Goal: Information Seeking & Learning: Learn about a topic

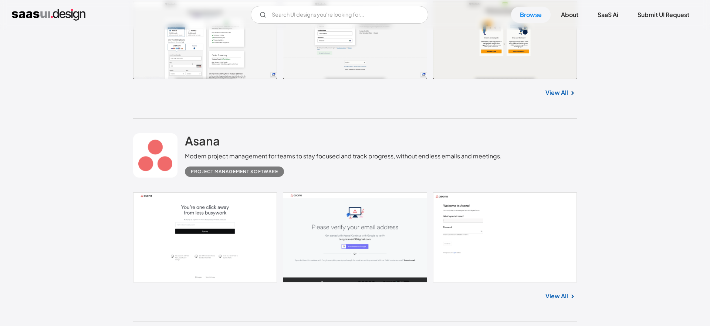
scroll to position [318, 0]
click at [552, 297] on link "View All" at bounding box center [556, 296] width 23 height 9
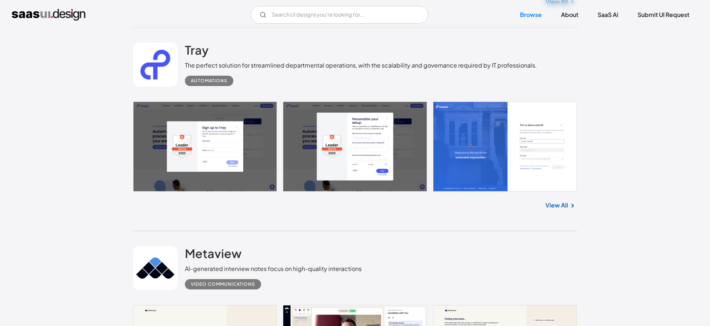
scroll to position [613, 0]
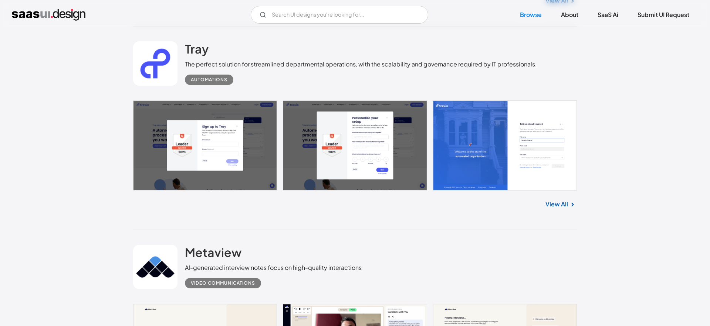
click at [562, 200] on link "View All" at bounding box center [556, 204] width 23 height 9
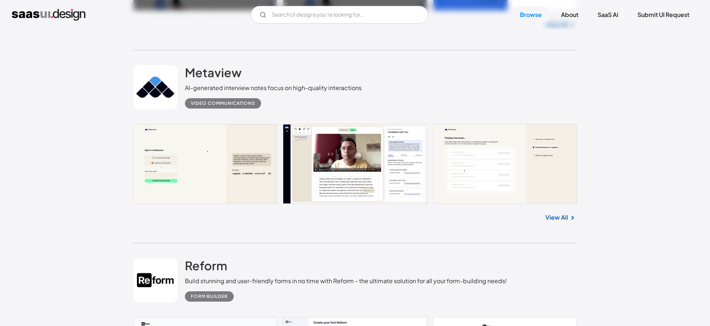
scroll to position [795, 0]
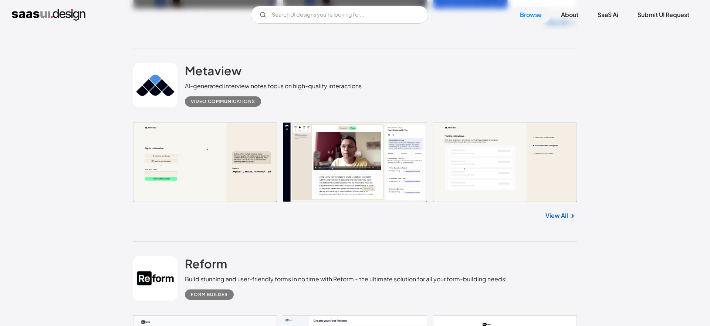
click at [556, 216] on link "View All" at bounding box center [556, 215] width 23 height 9
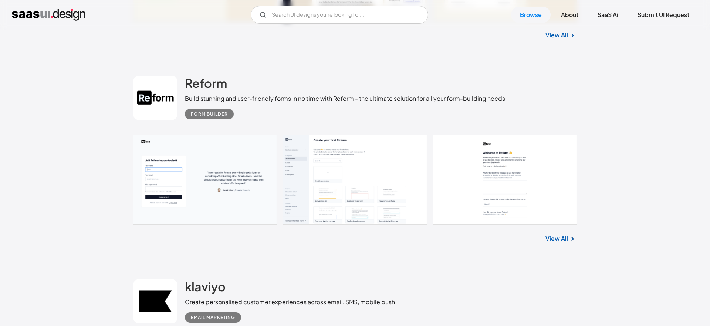
scroll to position [983, 0]
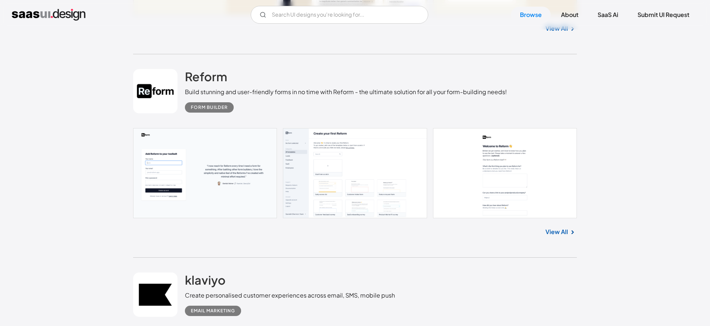
click at [561, 228] on link "View All" at bounding box center [556, 232] width 23 height 9
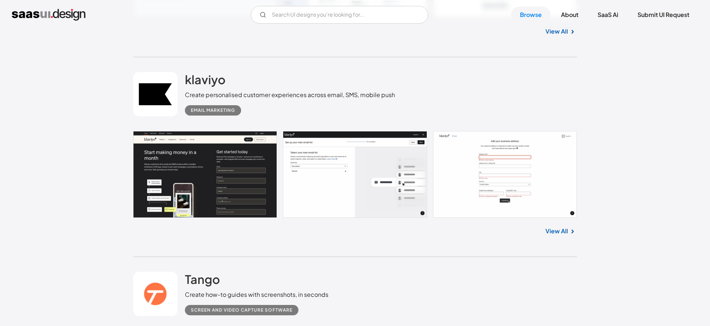
scroll to position [1184, 0]
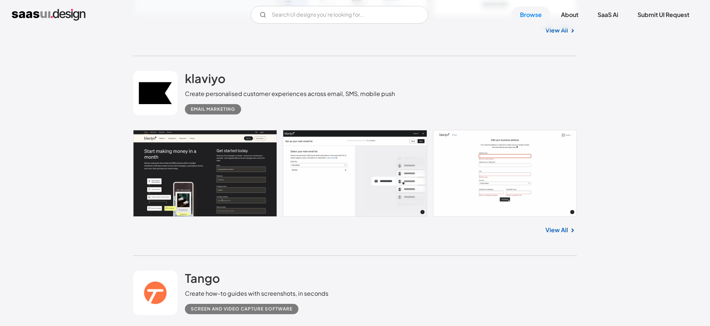
click at [553, 227] on link "View All" at bounding box center [556, 230] width 23 height 9
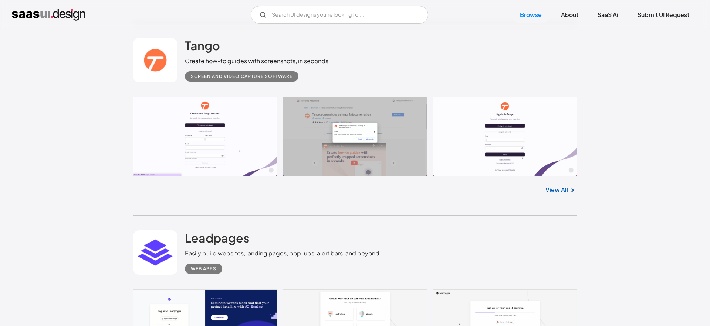
scroll to position [1419, 0]
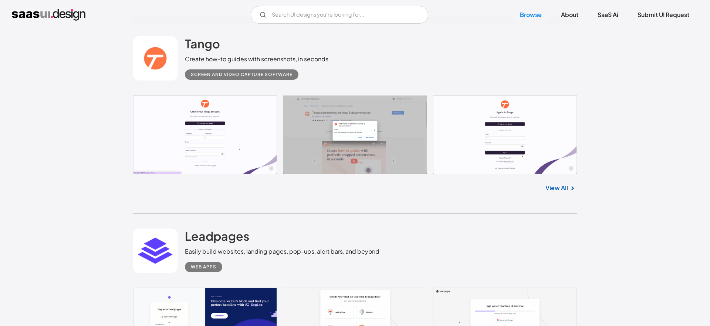
click at [564, 186] on link "View All" at bounding box center [556, 188] width 23 height 9
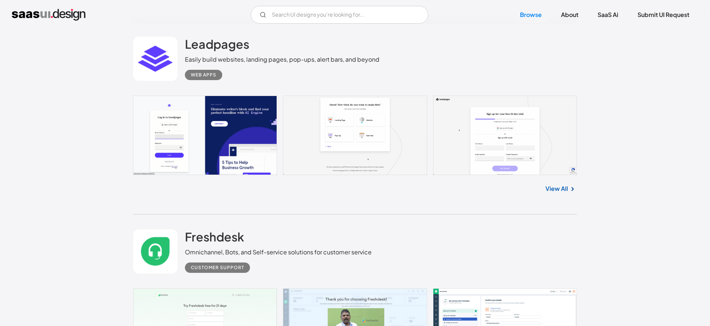
scroll to position [1612, 0]
click at [559, 190] on link "View All" at bounding box center [556, 188] width 23 height 9
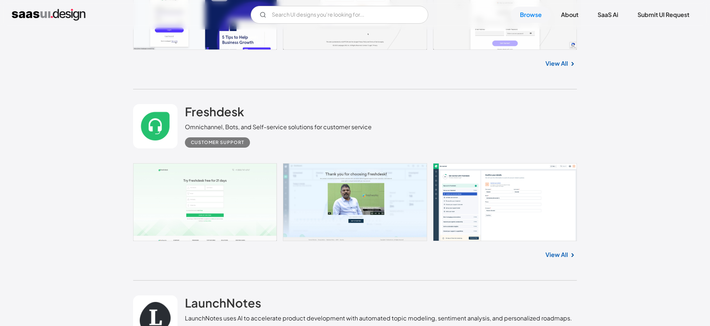
scroll to position [1738, 0]
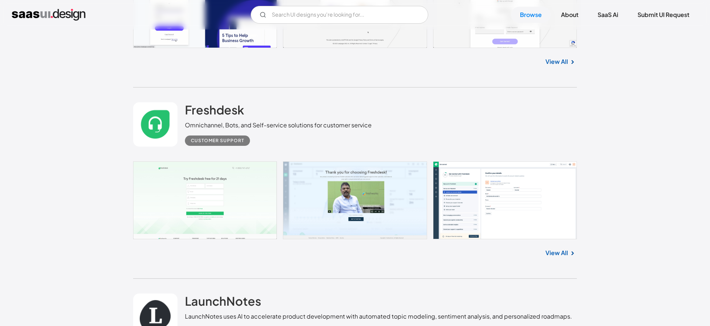
click at [561, 254] on link "View All" at bounding box center [556, 253] width 23 height 9
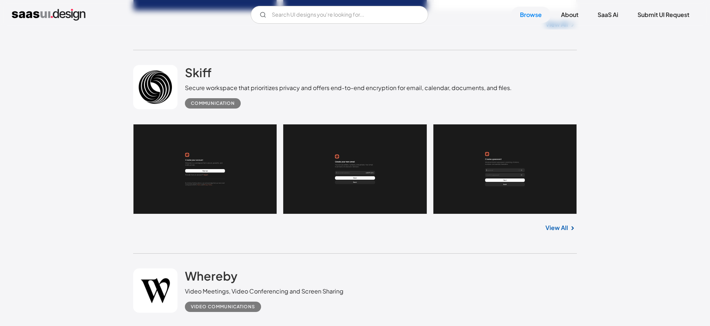
scroll to position [2170, 0]
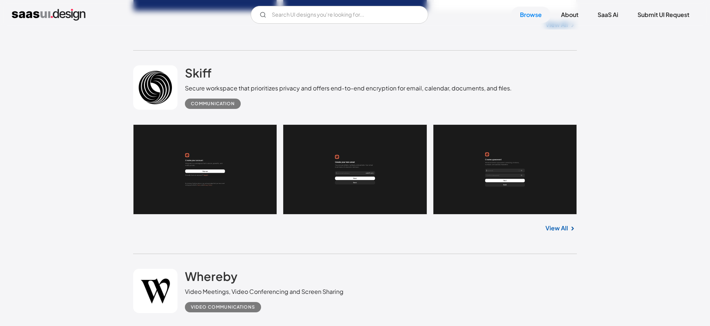
click at [552, 231] on link "View All" at bounding box center [556, 228] width 23 height 9
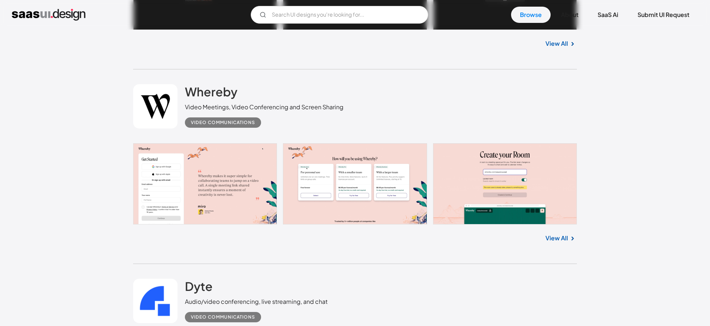
scroll to position [2354, 0]
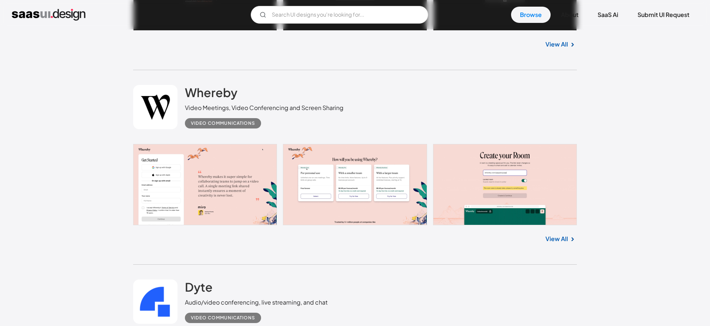
click at [558, 236] on link "View All" at bounding box center [556, 239] width 23 height 9
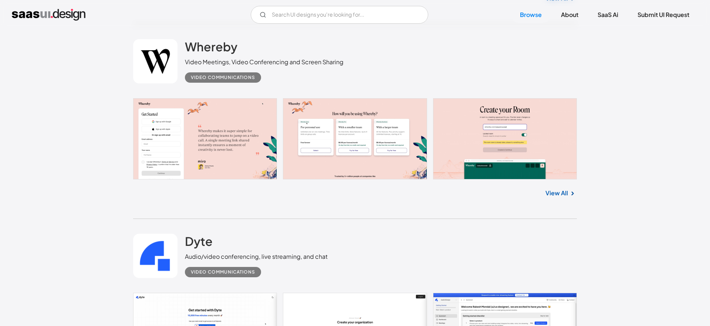
scroll to position [2399, 0]
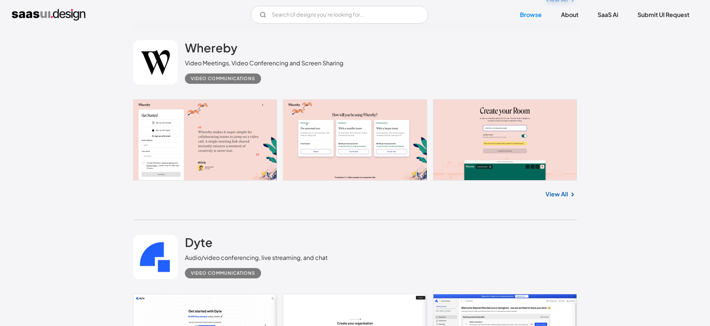
click at [563, 193] on link "View All" at bounding box center [556, 194] width 23 height 9
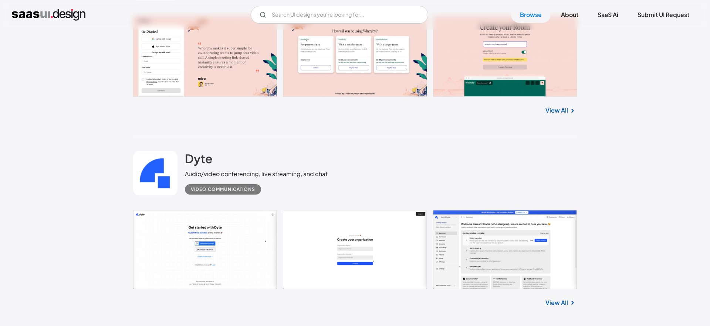
scroll to position [2493, 0]
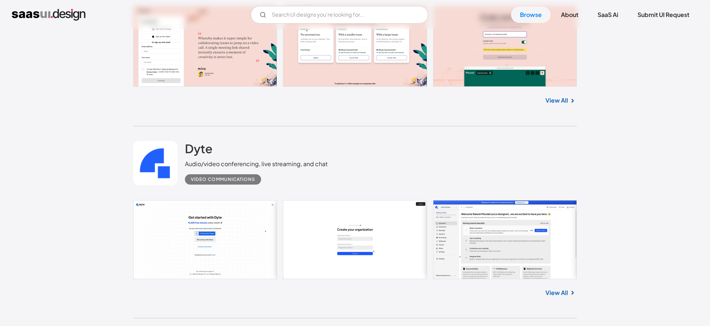
click at [556, 291] on link "View All" at bounding box center [556, 293] width 23 height 9
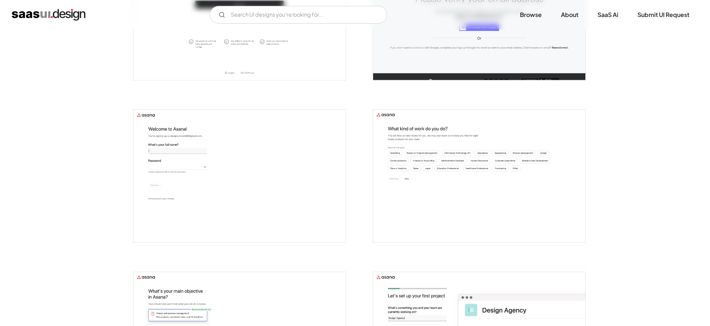
scroll to position [229, 0]
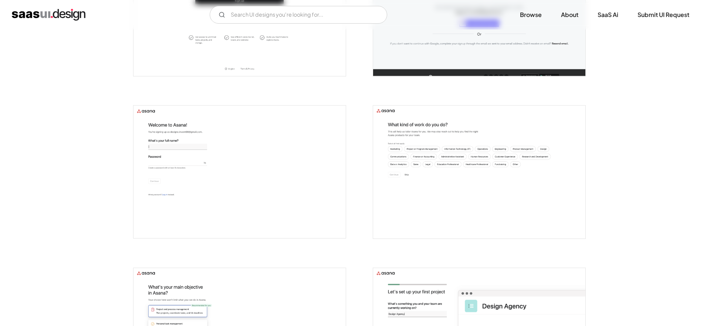
click at [468, 156] on img "open lightbox" at bounding box center [479, 172] width 212 height 133
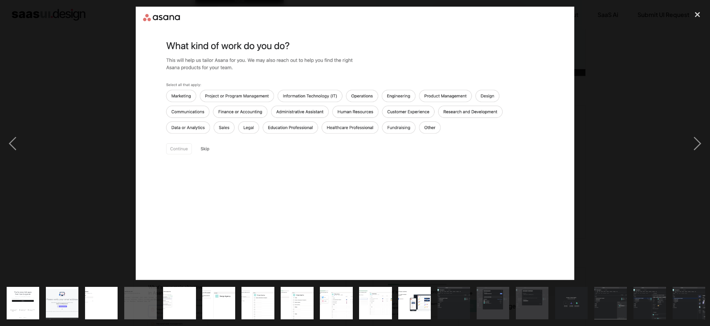
click at [629, 65] on div at bounding box center [355, 144] width 710 height 274
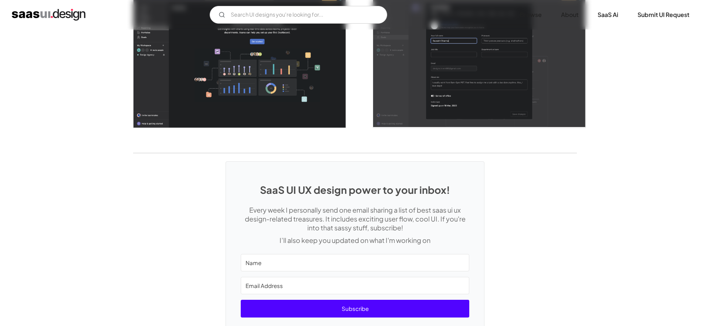
scroll to position [2032, 0]
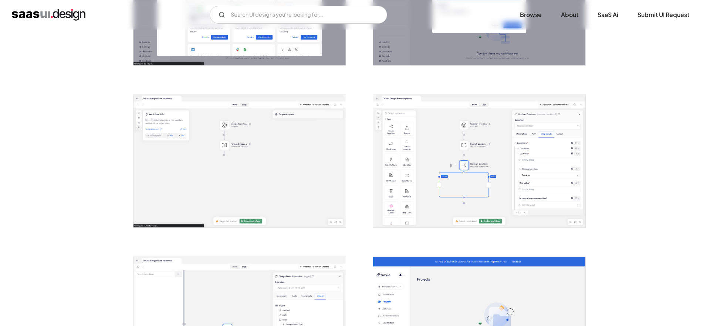
scroll to position [729, 0]
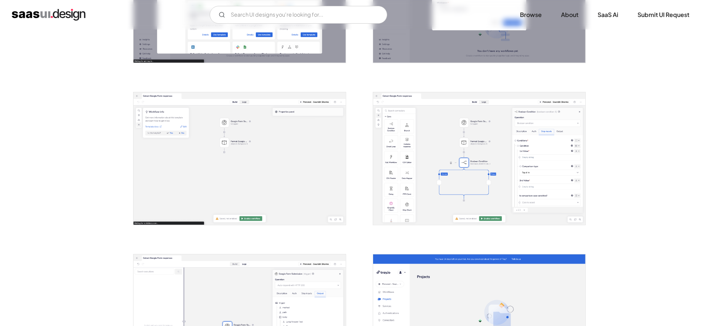
click at [536, 161] on img "open lightbox" at bounding box center [479, 158] width 212 height 133
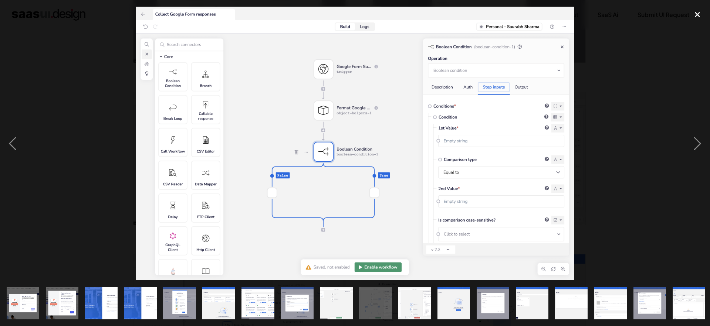
click at [698, 13] on div "close lightbox" at bounding box center [696, 15] width 25 height 16
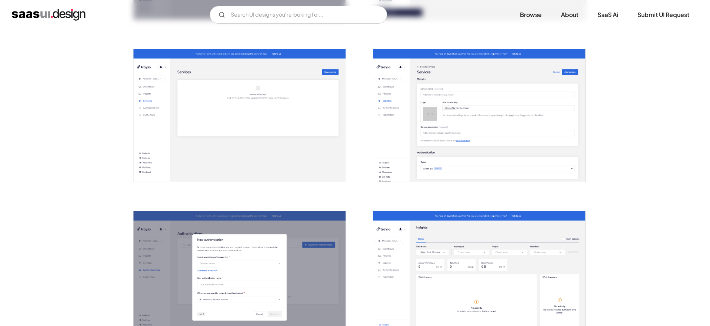
scroll to position [1261, 0]
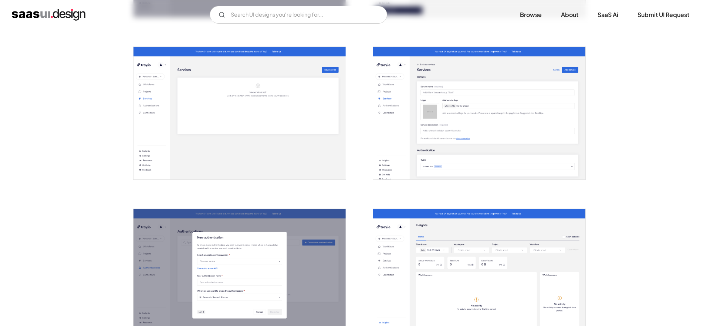
click at [268, 108] on img "open lightbox" at bounding box center [239, 113] width 212 height 133
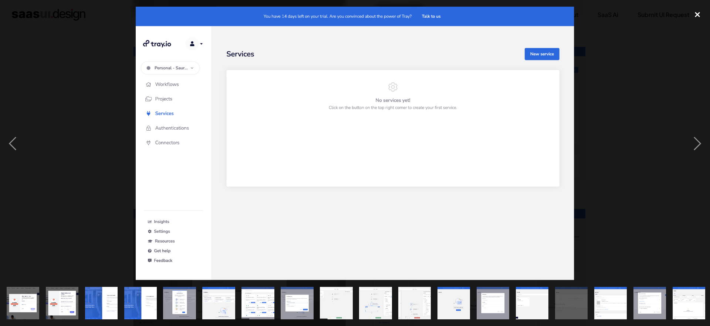
click at [696, 14] on div "close lightbox" at bounding box center [696, 15] width 25 height 16
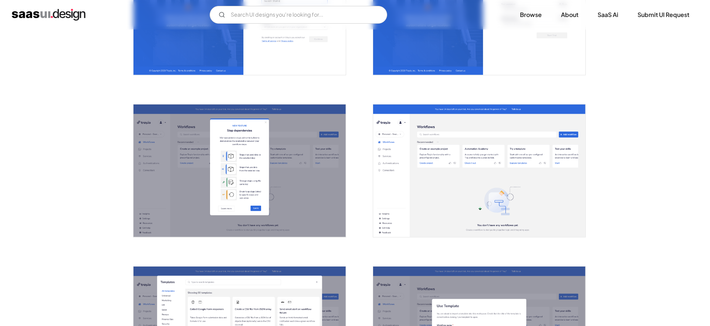
scroll to position [390, 0]
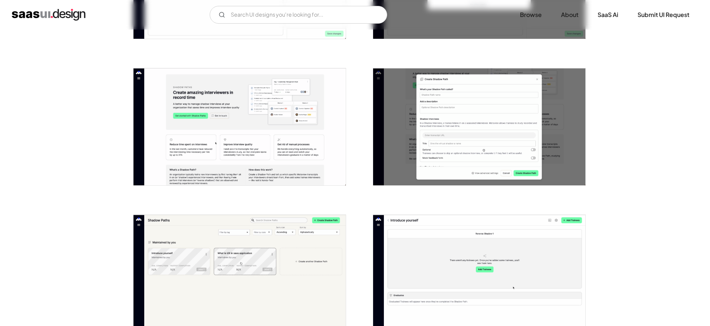
scroll to position [841, 0]
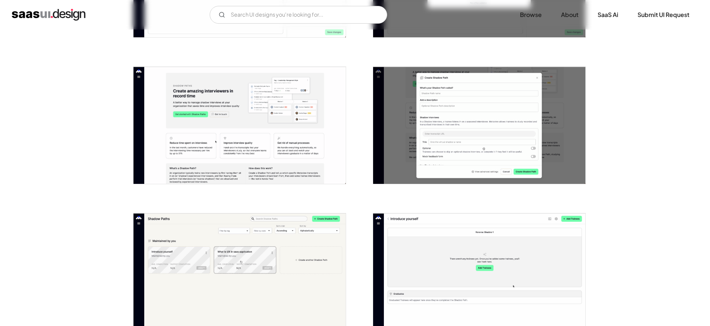
click at [307, 128] on img "open lightbox" at bounding box center [239, 126] width 212 height 118
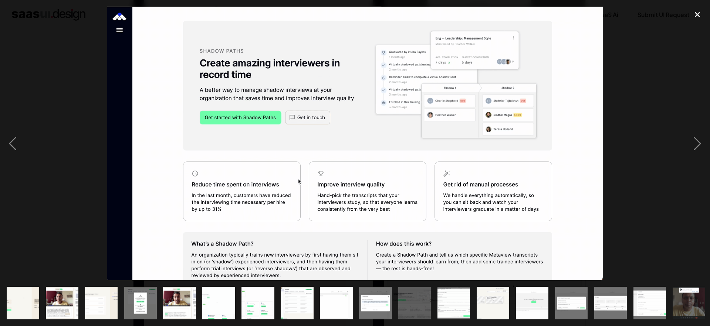
click at [699, 13] on div "close lightbox" at bounding box center [696, 15] width 25 height 16
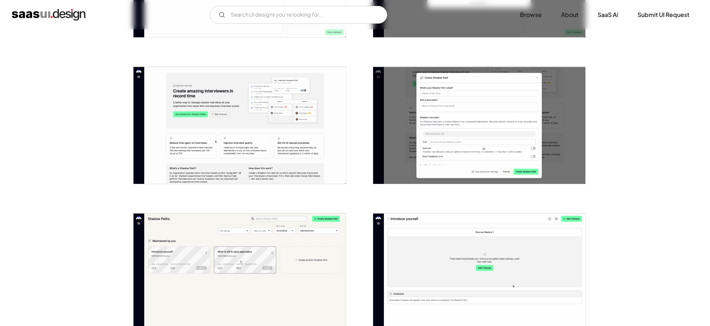
click at [312, 125] on img "open lightbox" at bounding box center [239, 126] width 212 height 118
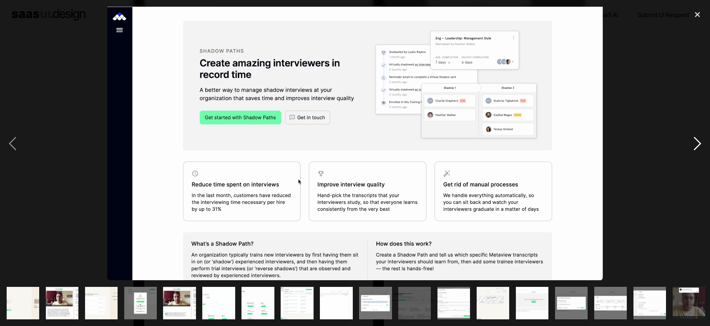
click at [696, 144] on div "next image" at bounding box center [696, 144] width 25 height 274
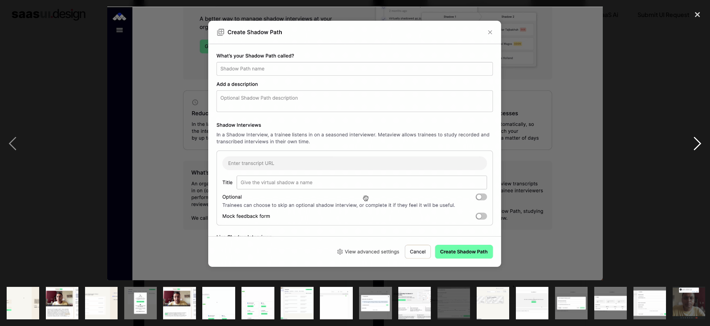
click at [696, 144] on div "next image" at bounding box center [696, 144] width 25 height 274
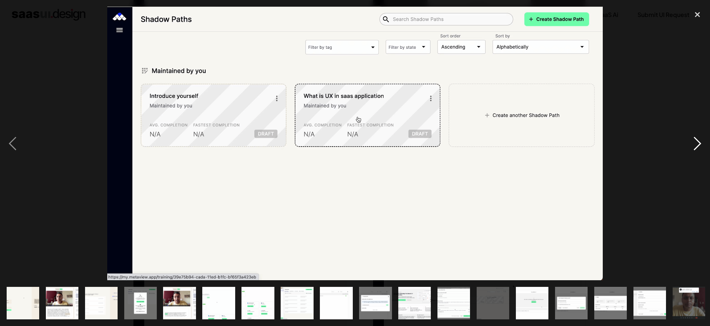
click at [696, 144] on div "next image" at bounding box center [696, 144] width 25 height 274
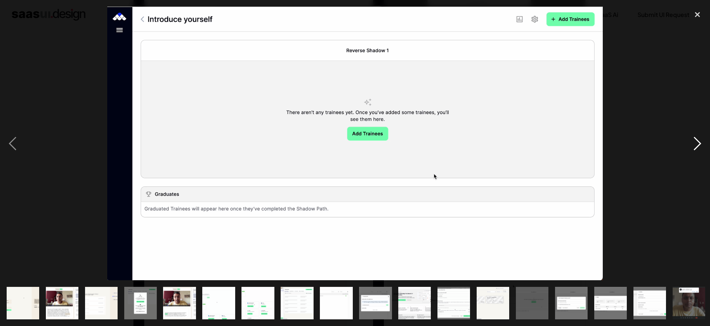
click at [696, 144] on div "next image" at bounding box center [696, 144] width 25 height 274
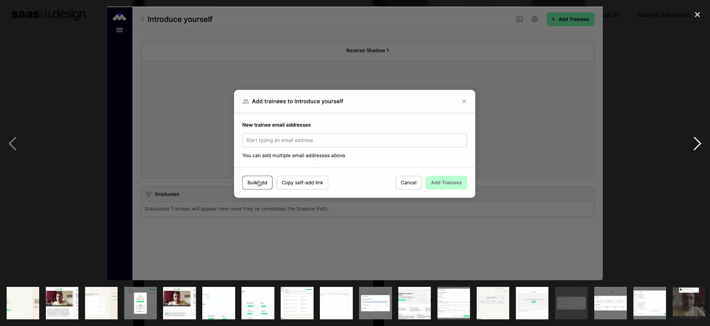
click at [696, 144] on div "next image" at bounding box center [696, 144] width 25 height 274
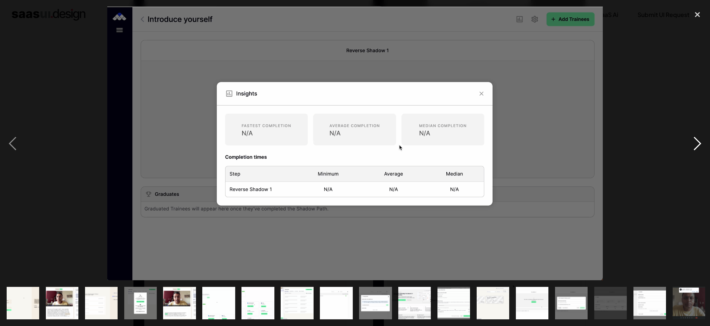
click at [696, 144] on div "next image" at bounding box center [696, 144] width 25 height 274
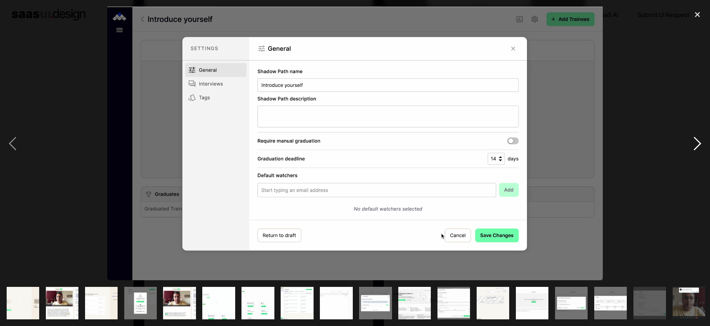
click at [696, 144] on div "next image" at bounding box center [696, 144] width 25 height 274
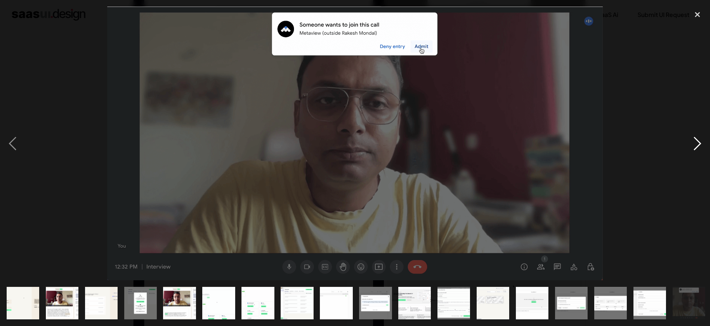
click at [696, 144] on div "next image" at bounding box center [696, 144] width 25 height 274
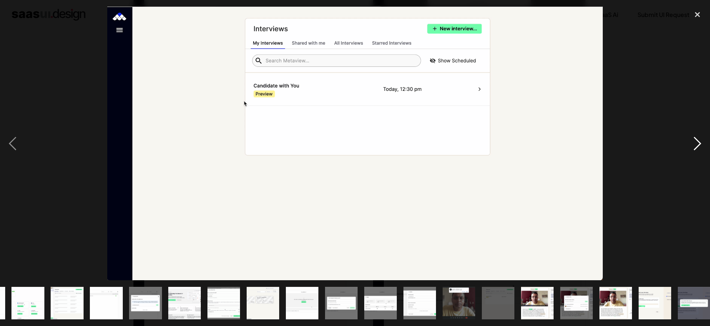
scroll to position [0, 237]
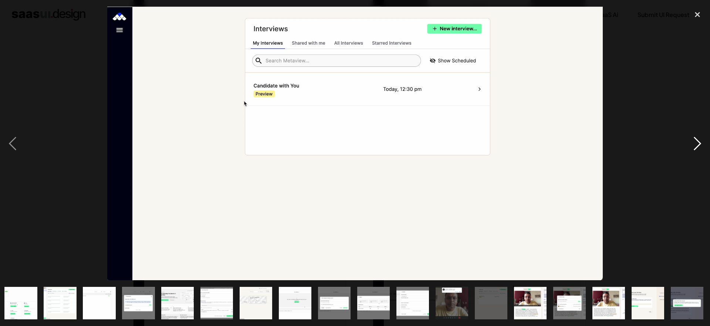
click at [696, 144] on div "next image" at bounding box center [696, 144] width 25 height 274
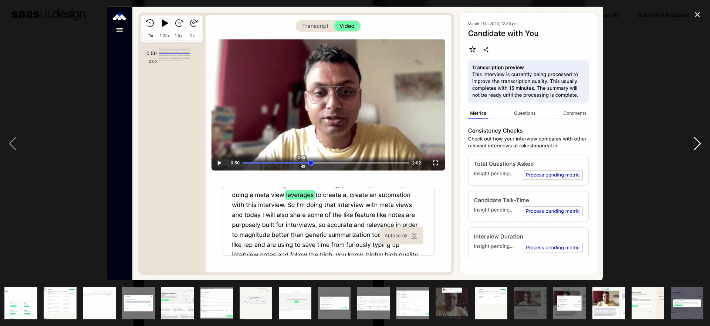
click at [696, 144] on div "next image" at bounding box center [696, 144] width 25 height 274
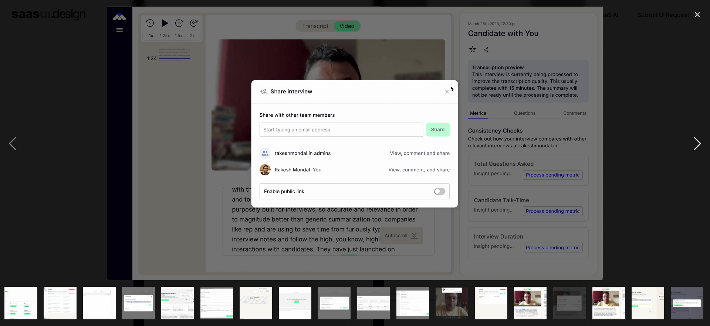
click at [696, 144] on div "next image" at bounding box center [696, 144] width 25 height 274
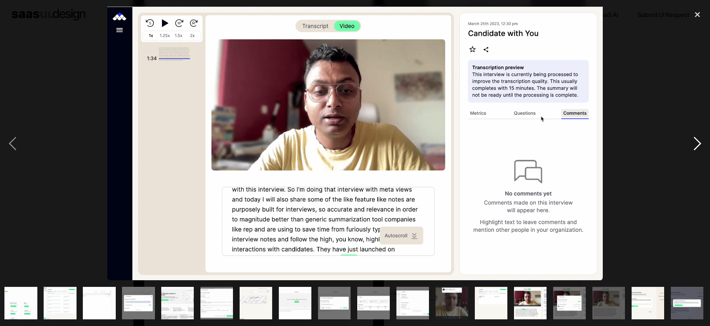
click at [696, 144] on div "next image" at bounding box center [696, 144] width 25 height 274
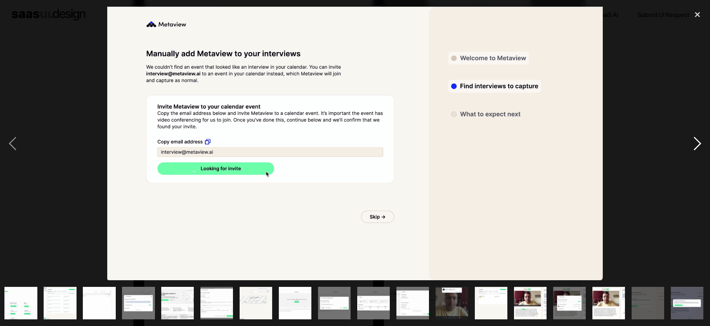
click at [696, 144] on div "next image" at bounding box center [696, 144] width 25 height 274
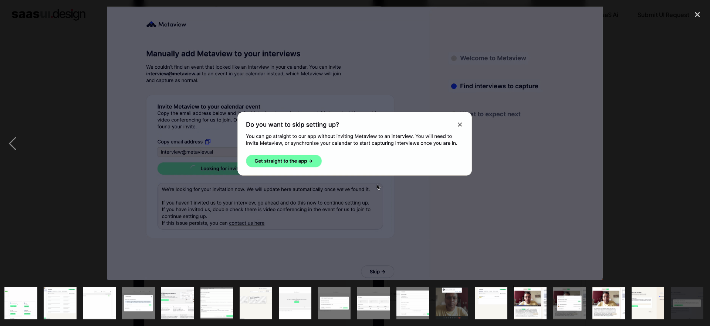
click at [696, 144] on div "next image" at bounding box center [696, 144] width 25 height 274
click at [696, 9] on div "close lightbox" at bounding box center [696, 15] width 25 height 16
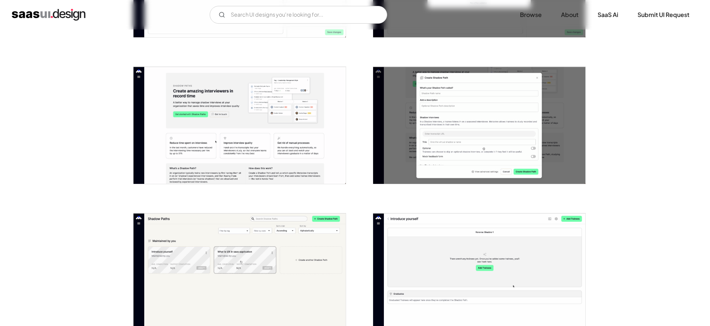
scroll to position [0, 0]
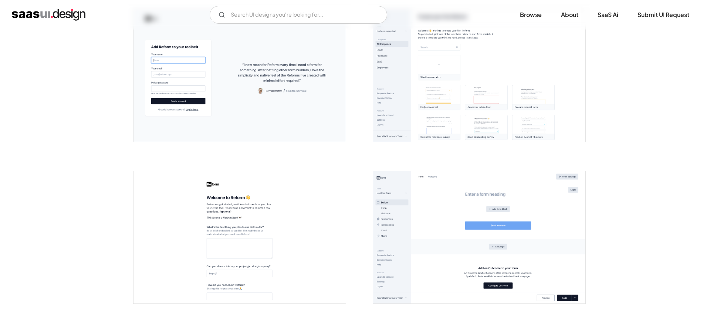
scroll to position [173, 0]
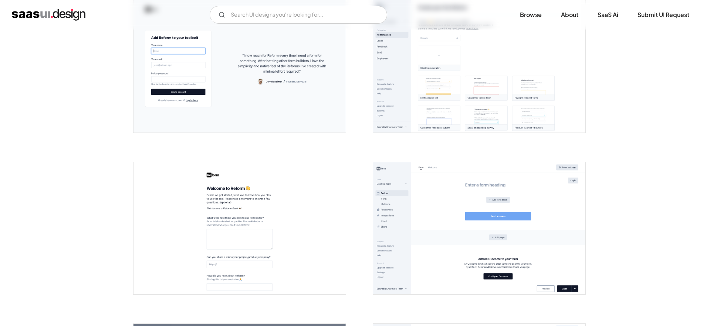
click at [480, 87] on img "open lightbox" at bounding box center [479, 66] width 212 height 133
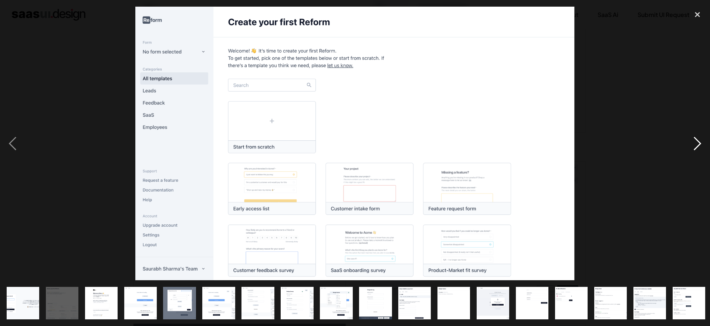
click at [698, 145] on div "next image" at bounding box center [696, 144] width 25 height 274
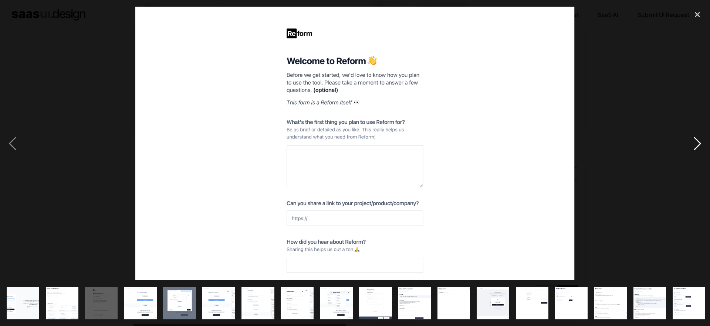
click at [698, 145] on div "next image" at bounding box center [696, 144] width 25 height 274
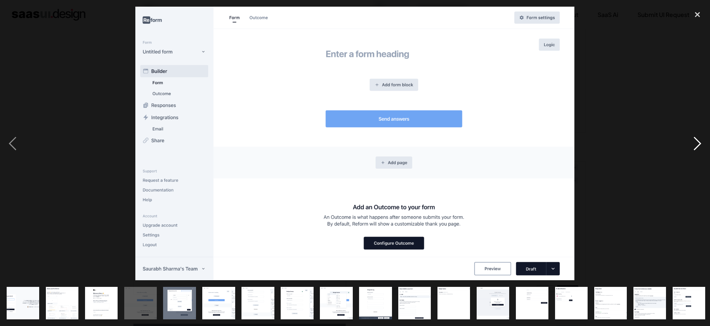
click at [698, 145] on div "next image" at bounding box center [696, 144] width 25 height 274
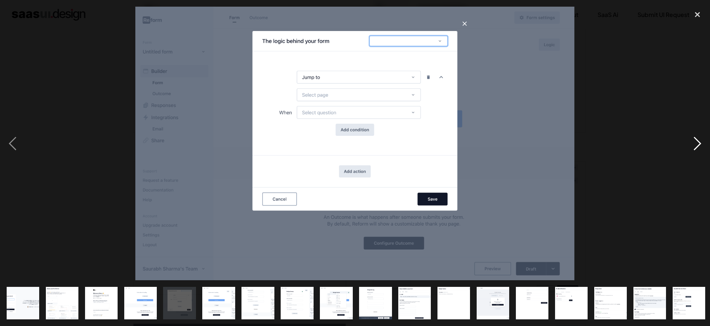
click at [698, 145] on div "next image" at bounding box center [696, 144] width 25 height 274
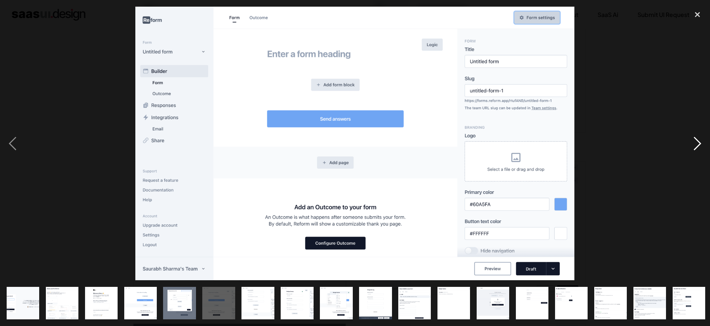
click at [698, 145] on div "next image" at bounding box center [696, 144] width 25 height 274
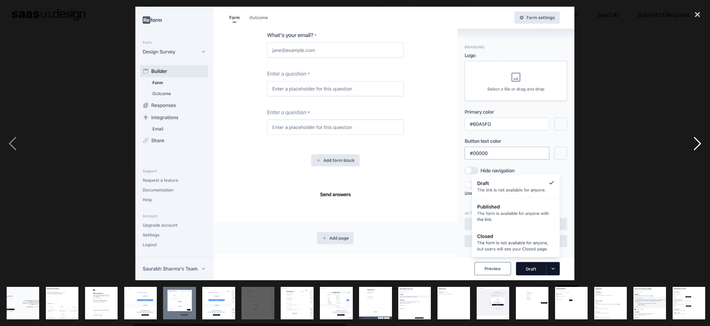
click at [698, 145] on div "next image" at bounding box center [696, 144] width 25 height 274
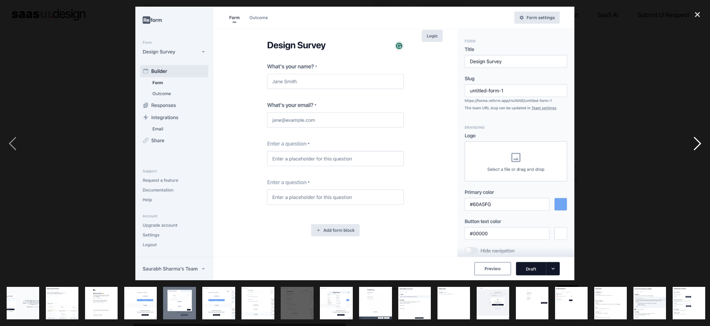
click at [698, 145] on div "next image" at bounding box center [696, 144] width 25 height 274
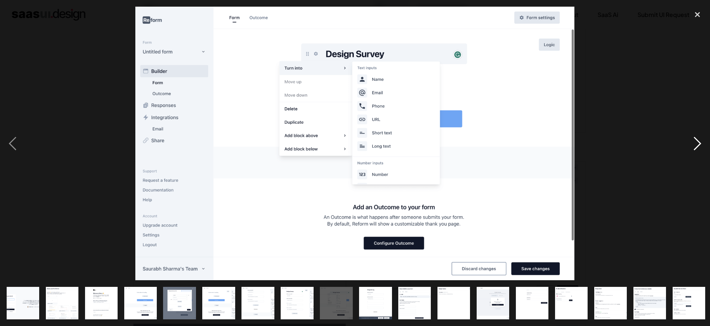
click at [698, 145] on div "next image" at bounding box center [696, 144] width 25 height 274
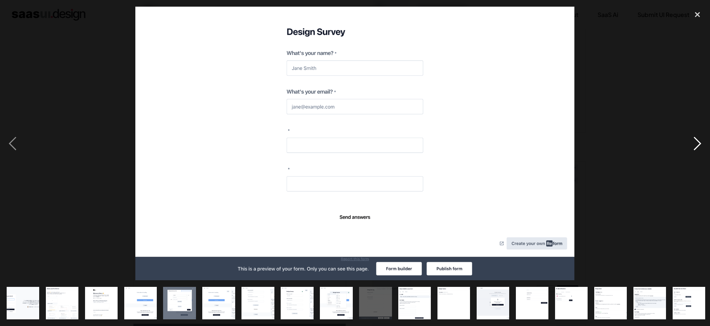
click at [698, 145] on div "next image" at bounding box center [696, 144] width 25 height 274
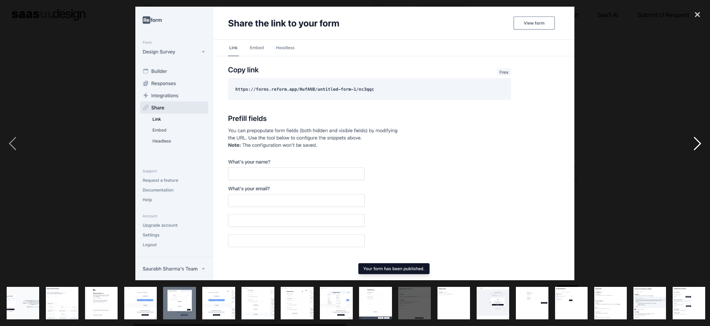
click at [698, 145] on div "next image" at bounding box center [696, 144] width 25 height 274
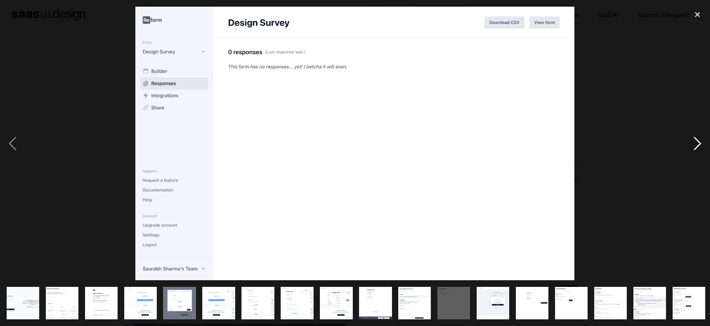
click at [698, 145] on div "next image" at bounding box center [696, 144] width 25 height 274
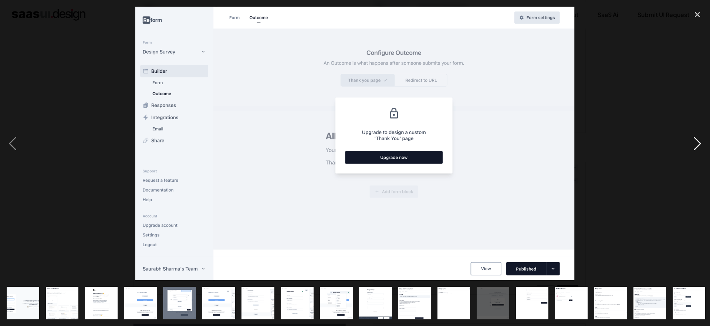
click at [698, 145] on div "next image" at bounding box center [696, 144] width 25 height 274
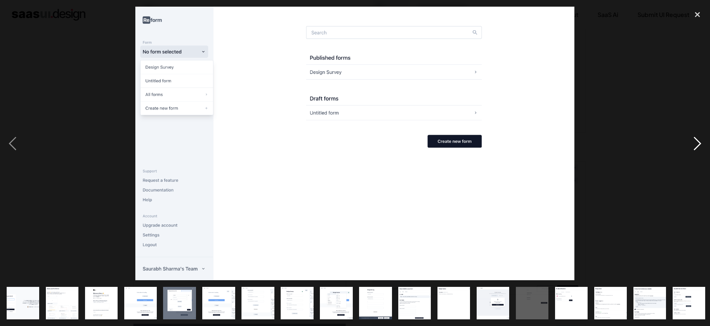
click at [698, 145] on div "next image" at bounding box center [696, 144] width 25 height 274
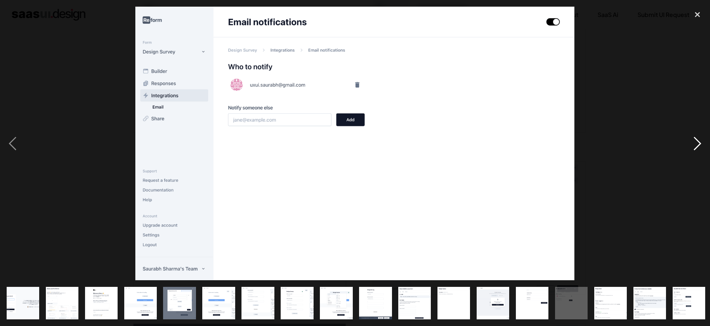
click at [698, 145] on div "next image" at bounding box center [696, 144] width 25 height 274
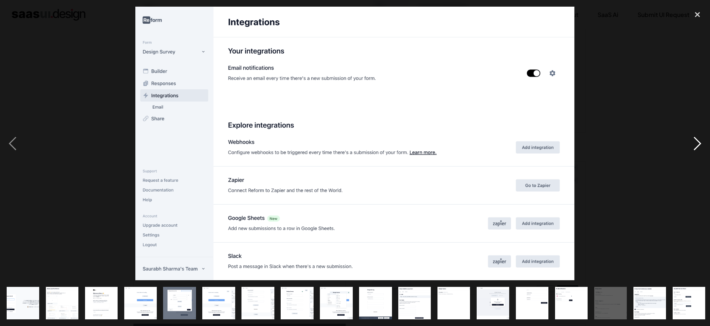
click at [698, 145] on div "next image" at bounding box center [696, 144] width 25 height 274
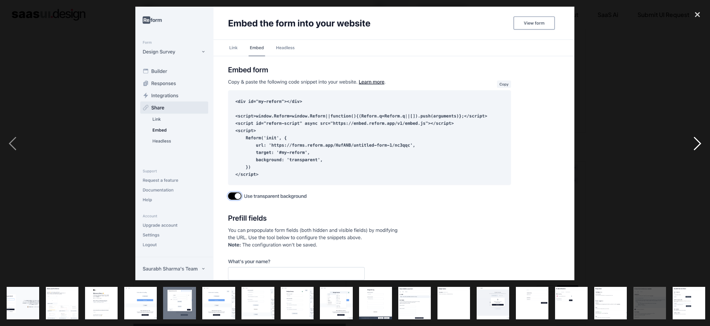
click at [698, 145] on div "next image" at bounding box center [696, 144] width 25 height 274
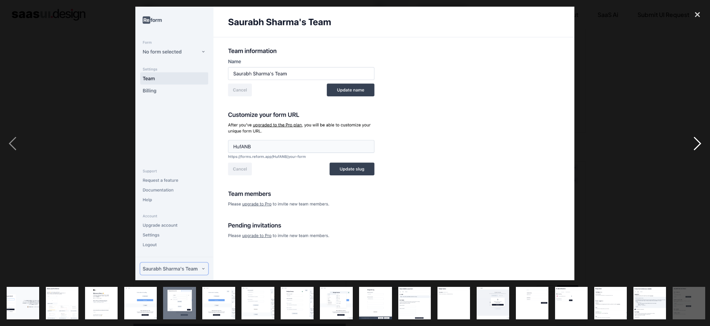
click at [698, 145] on div "next image" at bounding box center [696, 144] width 25 height 274
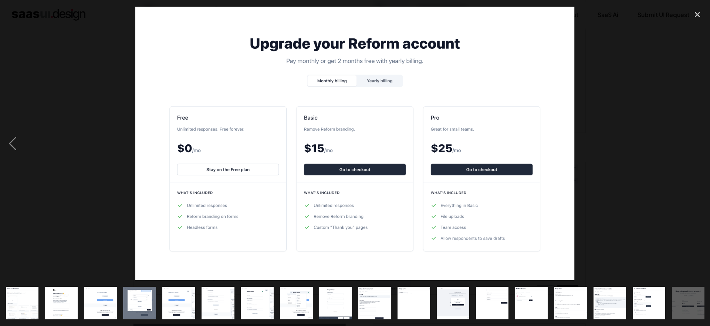
scroll to position [0, 41]
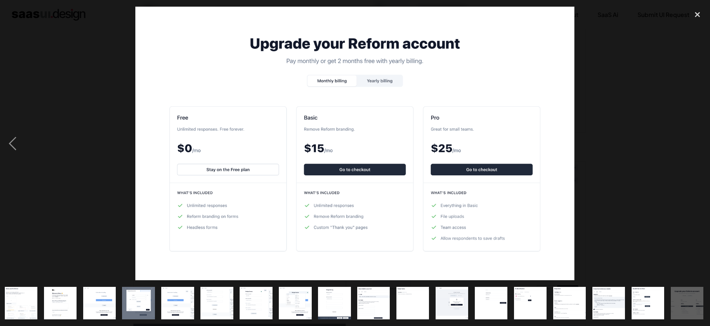
click at [698, 145] on div "next image" at bounding box center [696, 144] width 25 height 274
click at [698, 14] on div "close lightbox" at bounding box center [696, 15] width 25 height 16
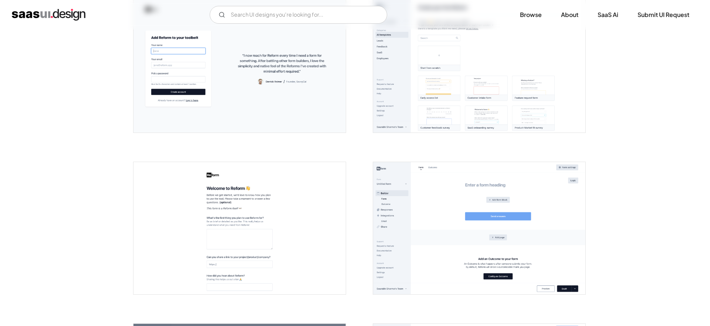
scroll to position [0, 0]
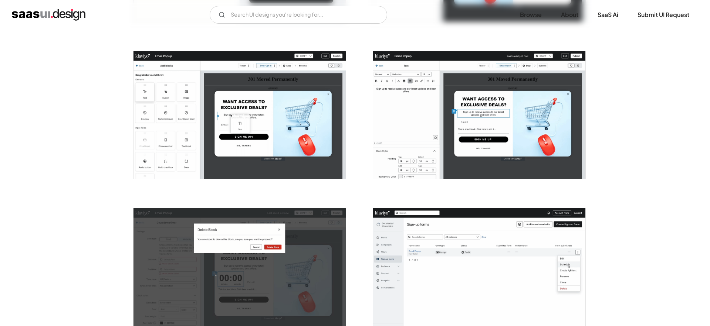
scroll to position [596, 0]
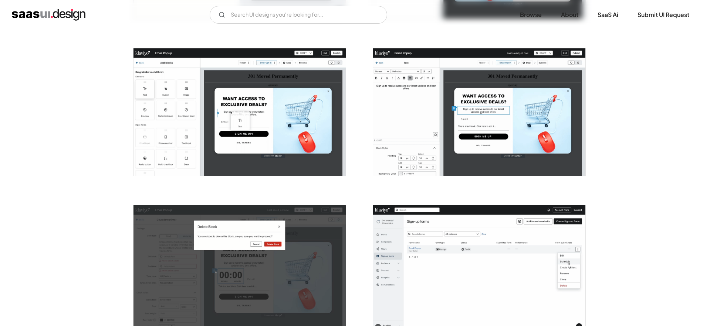
click at [231, 122] on img "open lightbox" at bounding box center [239, 111] width 212 height 127
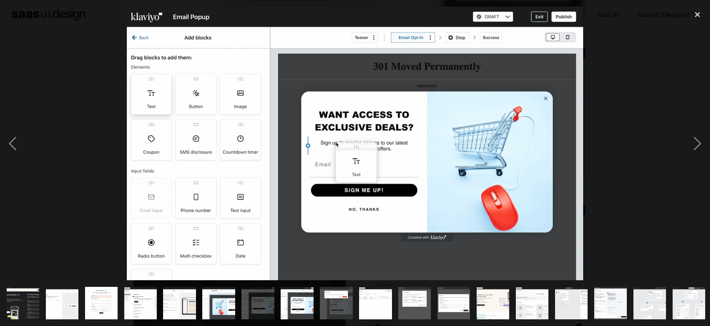
click at [619, 93] on div at bounding box center [355, 144] width 710 height 274
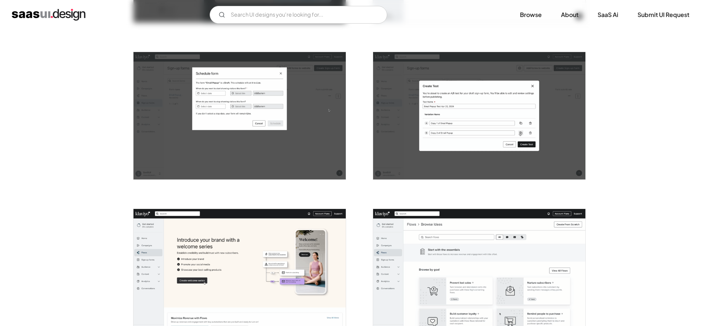
scroll to position [907, 0]
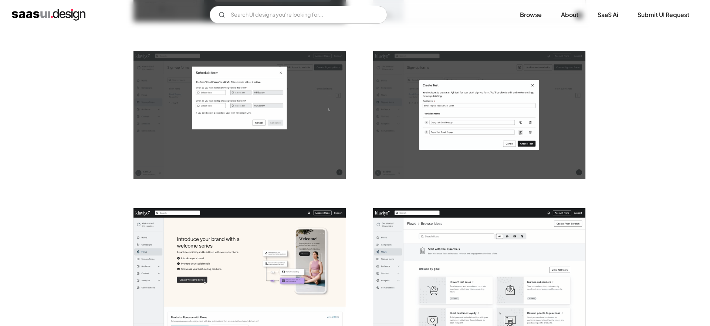
click at [465, 94] on img "open lightbox" at bounding box center [479, 114] width 212 height 127
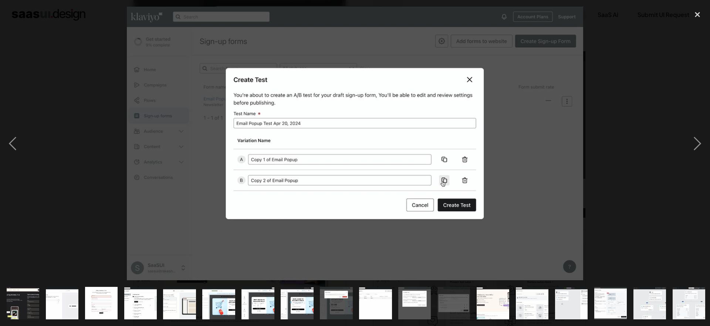
click at [661, 44] on div at bounding box center [355, 144] width 710 height 274
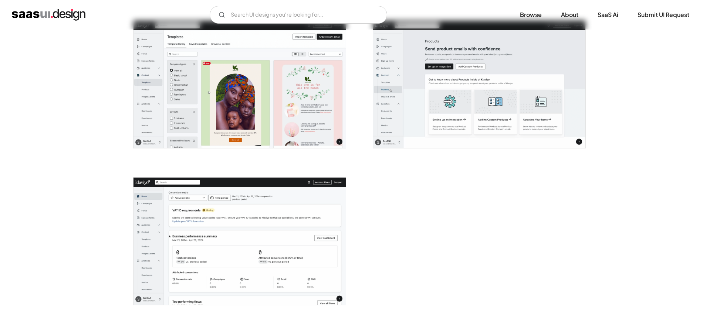
scroll to position [1881, 0]
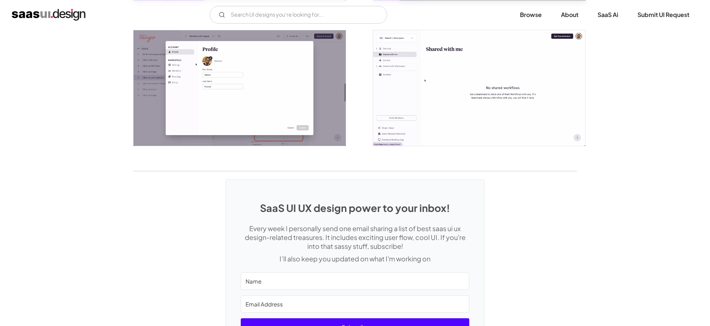
scroll to position [1599, 0]
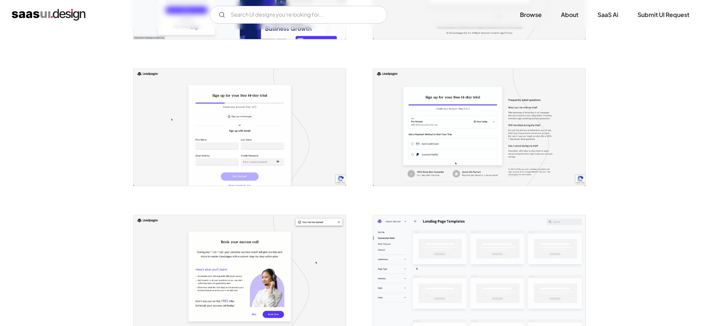
scroll to position [251, 0]
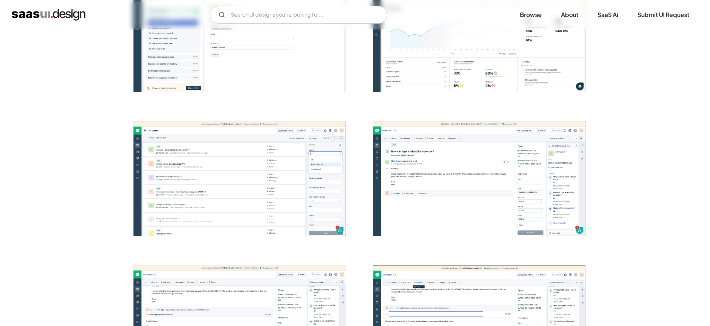
scroll to position [376, 0]
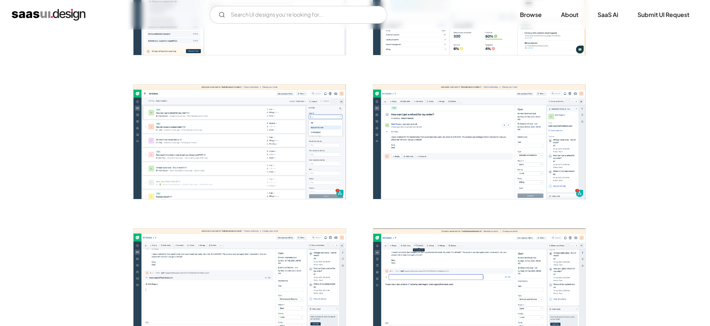
click at [249, 161] on img "open lightbox" at bounding box center [239, 142] width 212 height 114
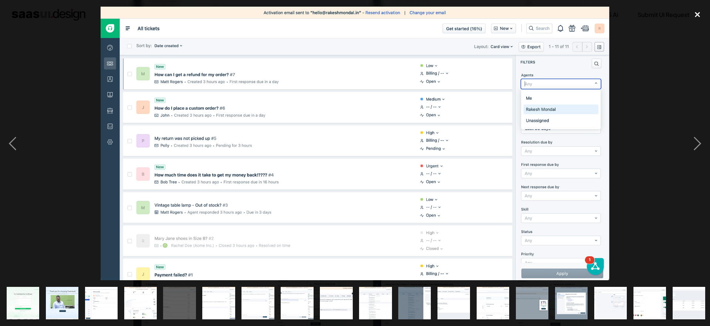
click at [696, 11] on div "close lightbox" at bounding box center [696, 15] width 25 height 16
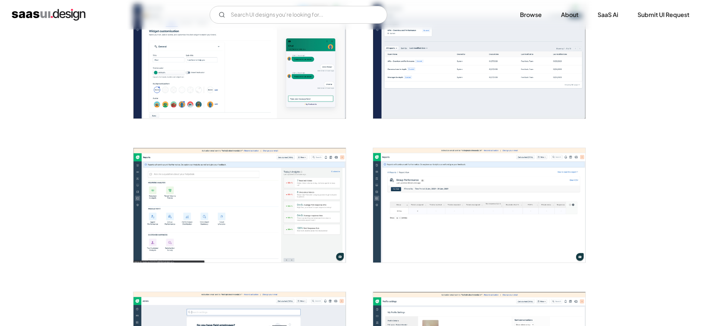
scroll to position [1324, 0]
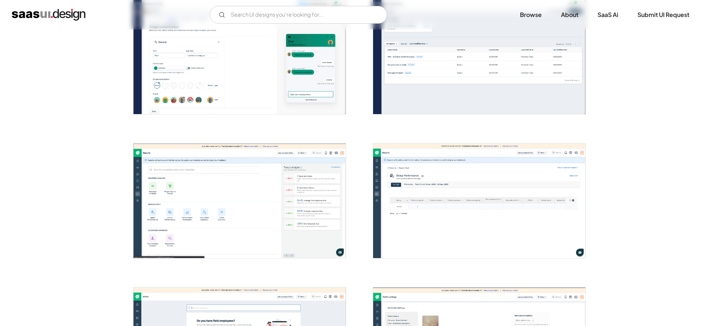
click at [223, 187] on img "open lightbox" at bounding box center [239, 201] width 212 height 114
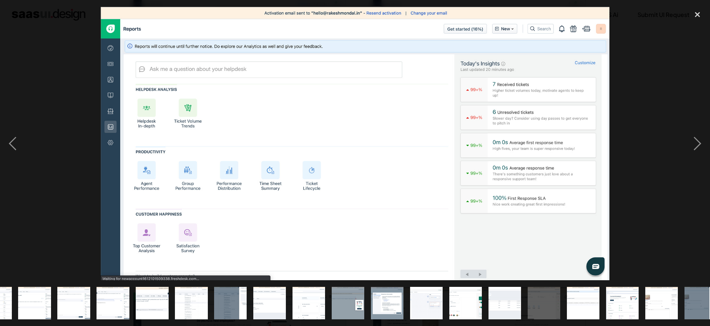
scroll to position [0, 237]
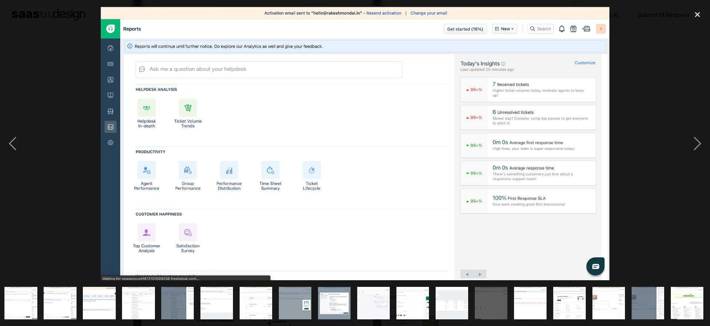
click at [354, 156] on img at bounding box center [355, 144] width 508 height 274
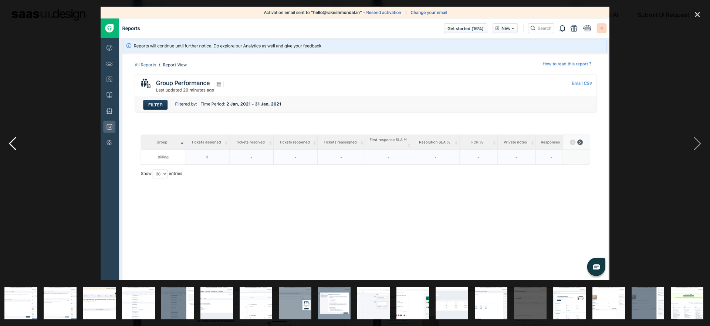
click at [20, 140] on div "previous image" at bounding box center [12, 144] width 25 height 274
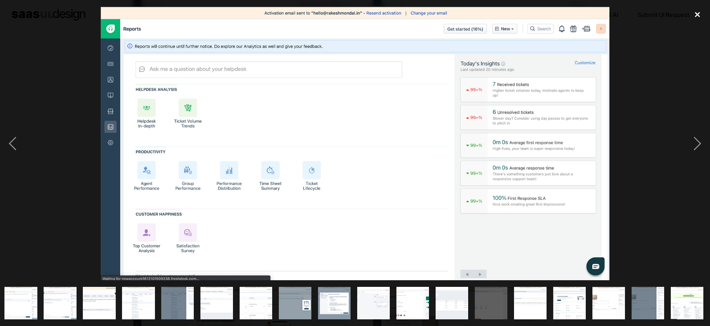
click at [698, 12] on div "close lightbox" at bounding box center [696, 15] width 25 height 16
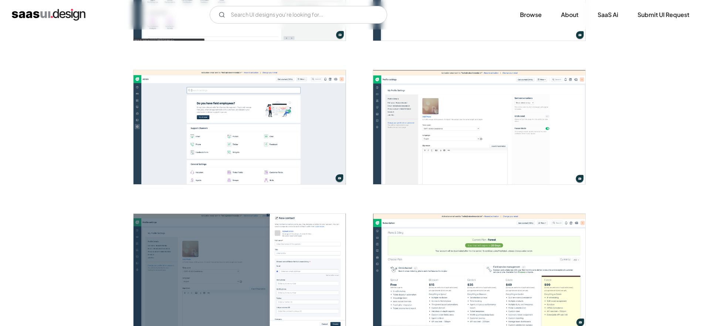
scroll to position [1543, 0]
click at [173, 132] on img "open lightbox" at bounding box center [239, 126] width 212 height 114
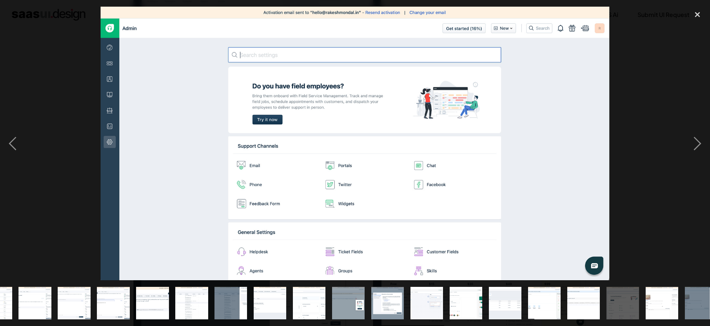
scroll to position [0, 237]
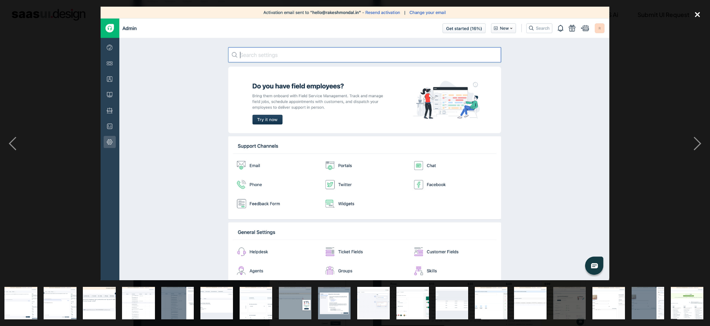
click at [699, 13] on div "close lightbox" at bounding box center [696, 15] width 25 height 16
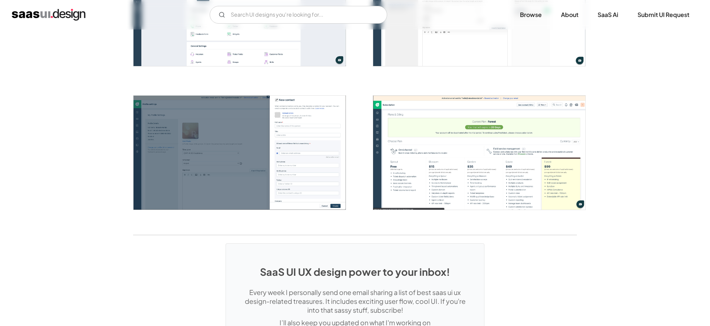
scroll to position [1664, 0]
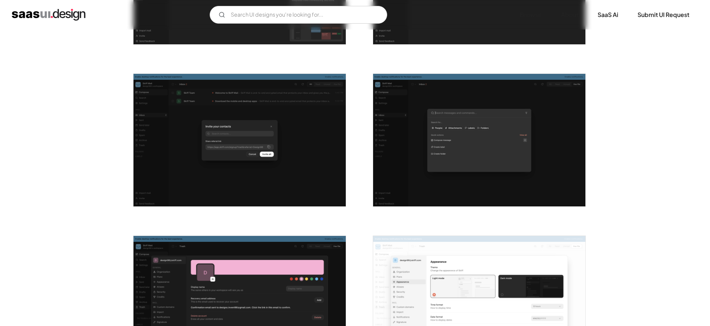
scroll to position [749, 0]
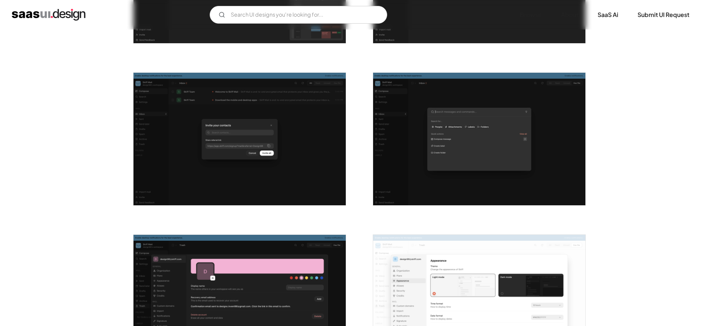
click at [537, 171] on img "open lightbox" at bounding box center [479, 139] width 212 height 133
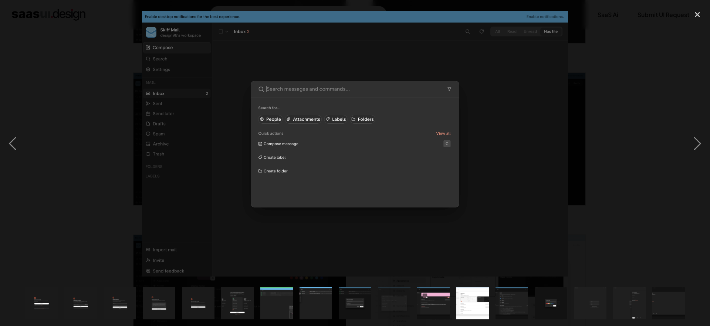
click at [631, 97] on div at bounding box center [355, 144] width 710 height 274
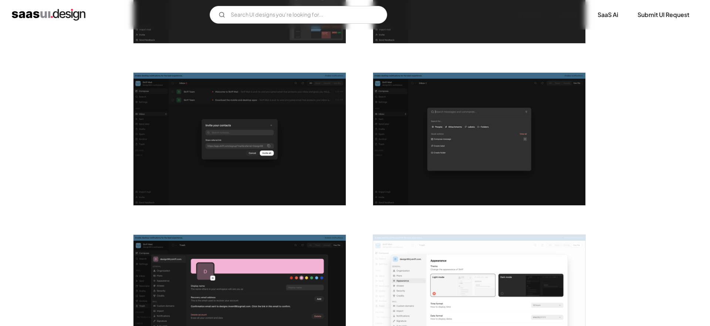
click at [520, 164] on img "open lightbox" at bounding box center [479, 139] width 212 height 133
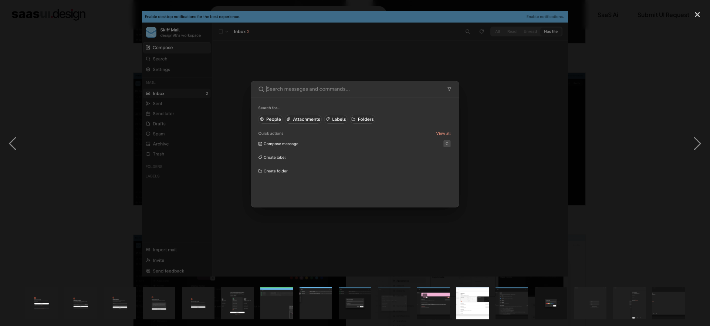
click at [622, 100] on div at bounding box center [355, 144] width 710 height 274
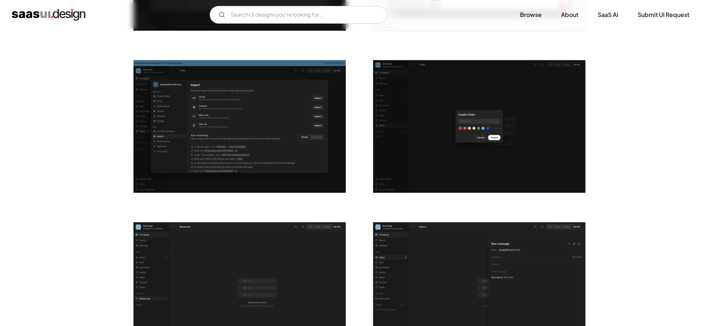
scroll to position [1087, 0]
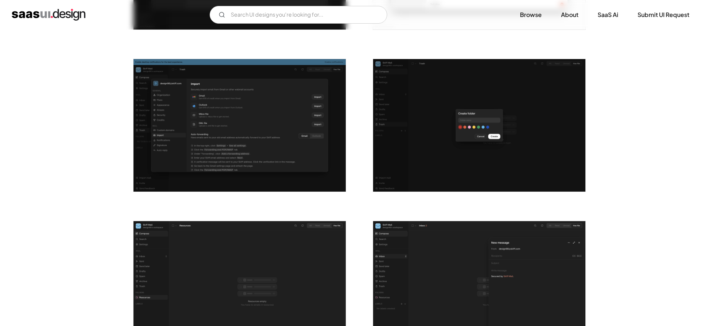
click at [257, 111] on img "open lightbox" at bounding box center [239, 125] width 212 height 133
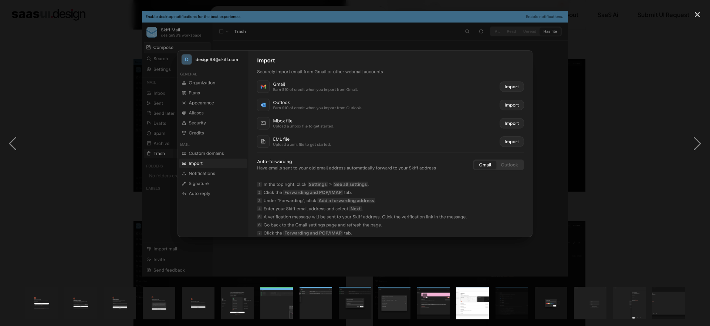
click at [606, 134] on div at bounding box center [355, 144] width 710 height 274
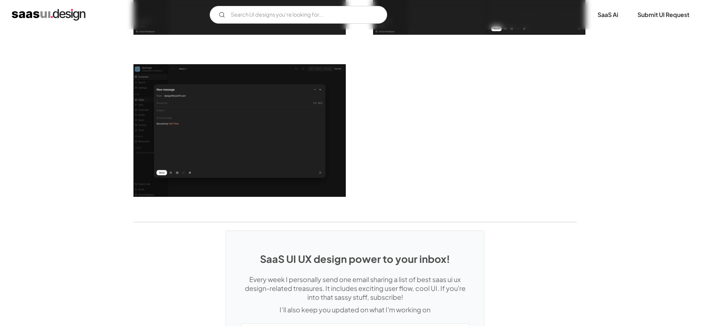
scroll to position [1426, 0]
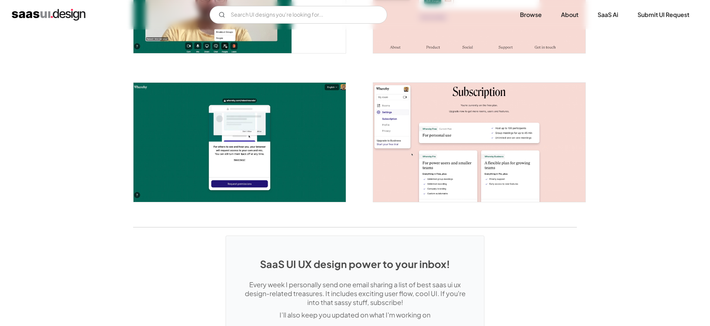
scroll to position [1312, 0]
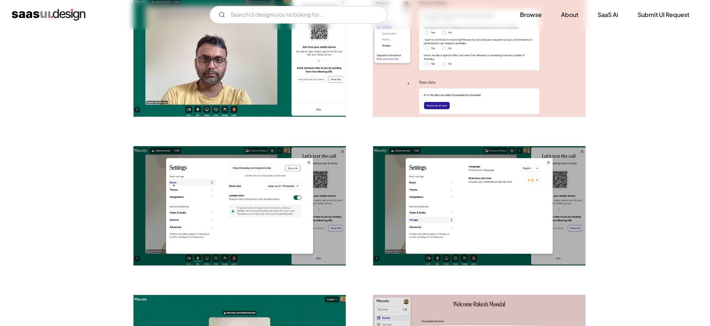
scroll to position [478, 0]
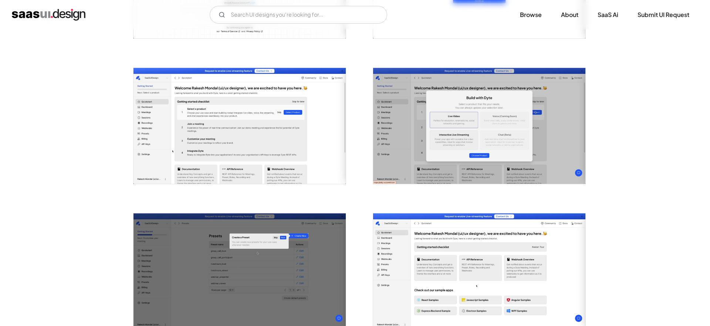
scroll to position [252, 0]
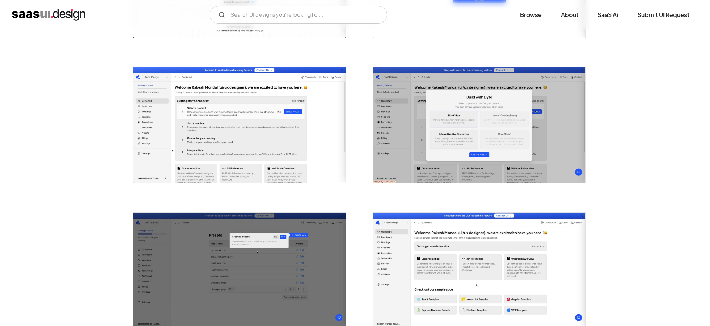
click at [505, 136] on img "open lightbox" at bounding box center [479, 125] width 212 height 116
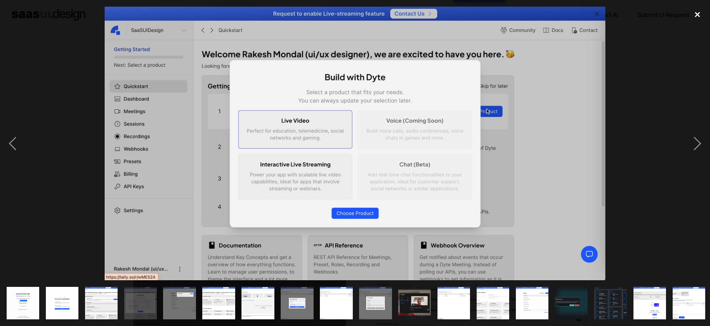
click at [696, 13] on div "close lightbox" at bounding box center [696, 15] width 25 height 16
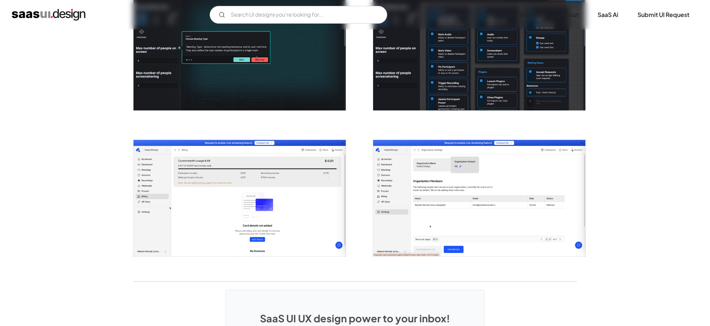
scroll to position [1199, 0]
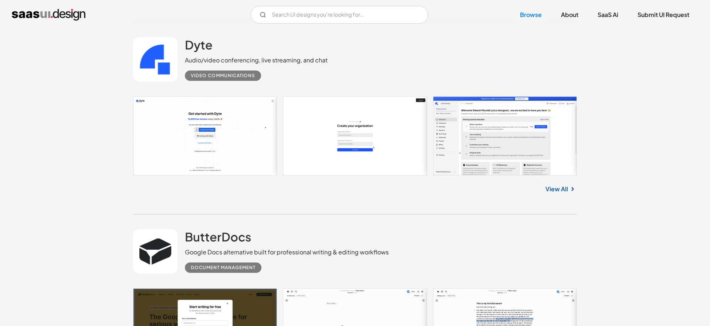
scroll to position [2610, 0]
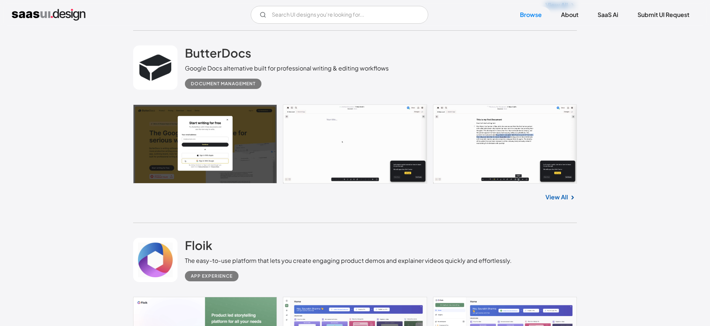
scroll to position [2809, 0]
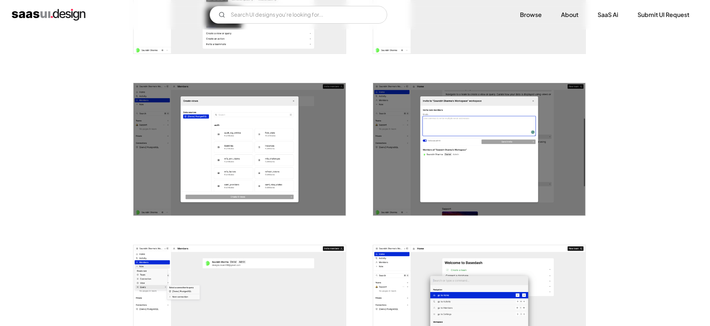
scroll to position [894, 0]
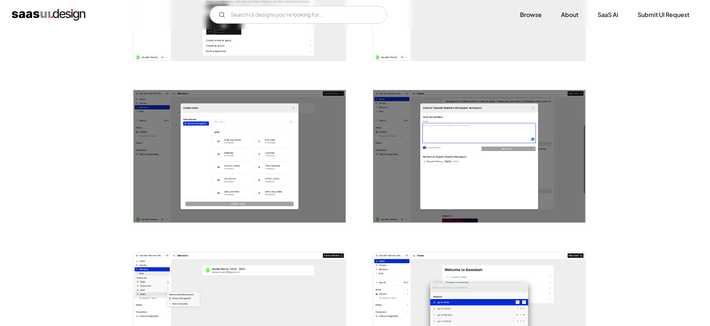
click at [315, 123] on img "open lightbox" at bounding box center [239, 156] width 212 height 133
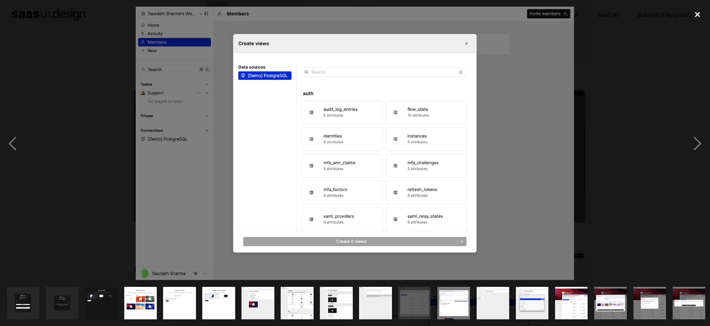
click at [699, 14] on div "close lightbox" at bounding box center [696, 15] width 25 height 16
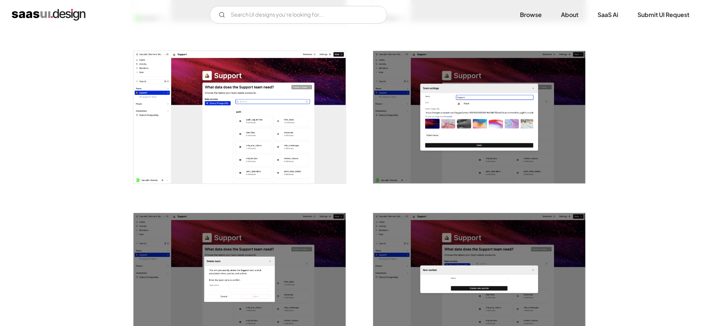
scroll to position [1258, 0]
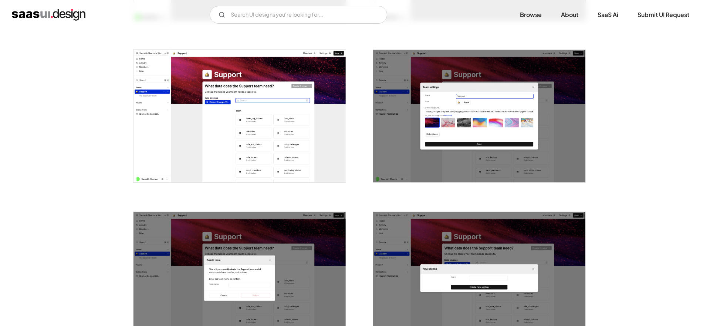
click at [500, 110] on img "open lightbox" at bounding box center [479, 116] width 212 height 133
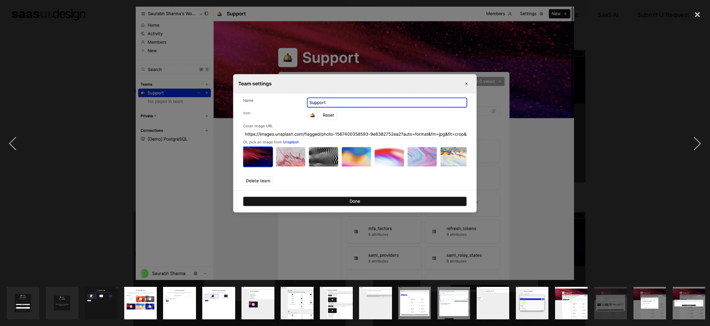
click at [646, 56] on div at bounding box center [355, 144] width 710 height 274
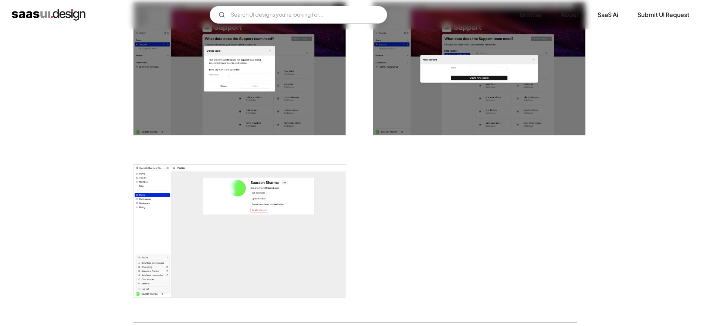
scroll to position [1469, 0]
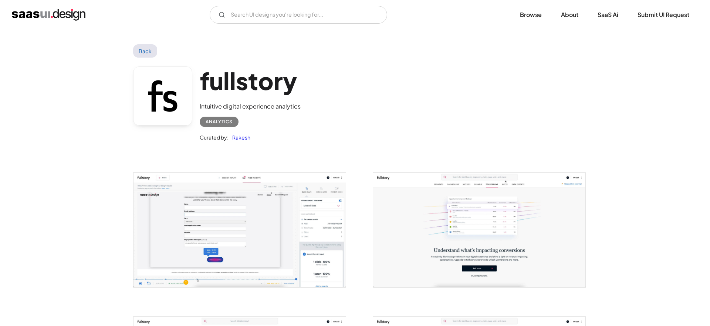
click at [473, 218] on img "open lightbox" at bounding box center [479, 230] width 212 height 115
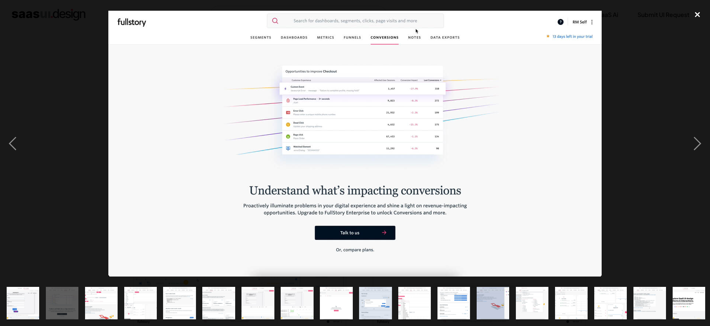
click at [697, 18] on div "close lightbox" at bounding box center [696, 15] width 25 height 16
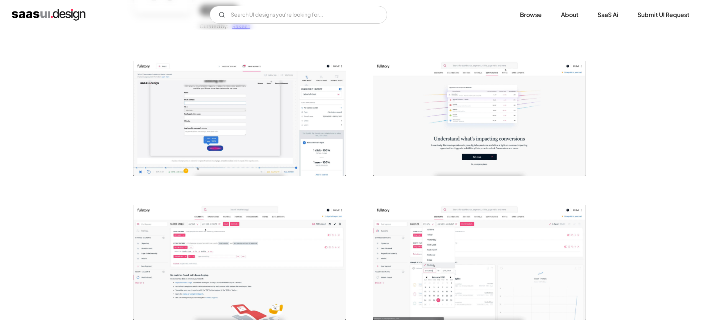
scroll to position [119, 0]
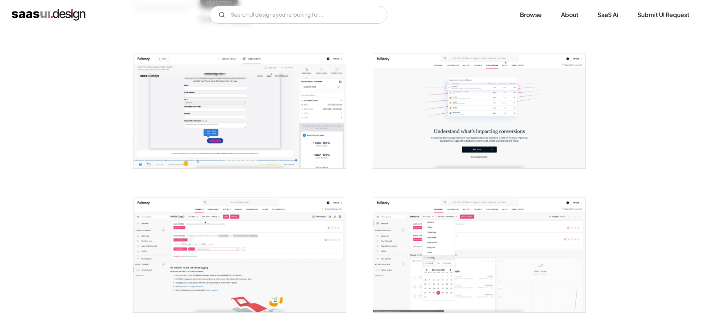
click at [220, 237] on img "open lightbox" at bounding box center [239, 255] width 212 height 115
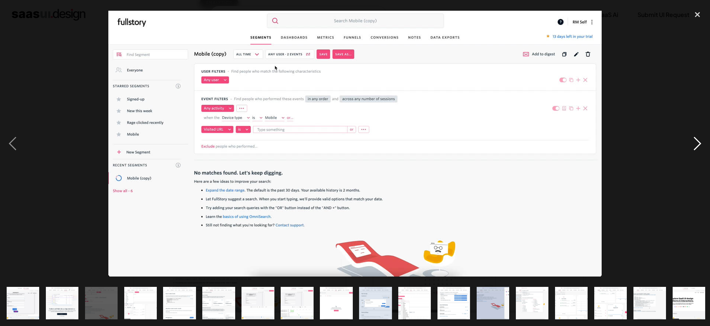
click at [698, 149] on div "next image" at bounding box center [696, 144] width 25 height 274
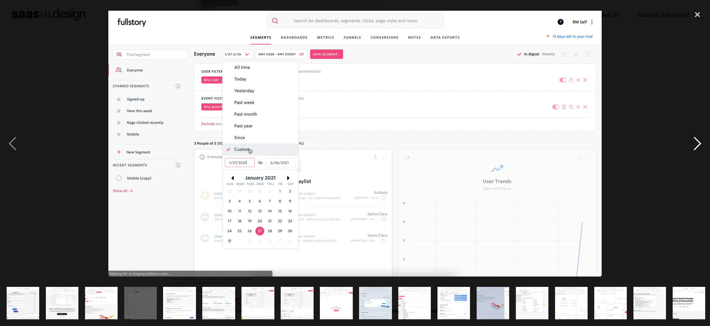
click at [698, 149] on div "next image" at bounding box center [696, 144] width 25 height 274
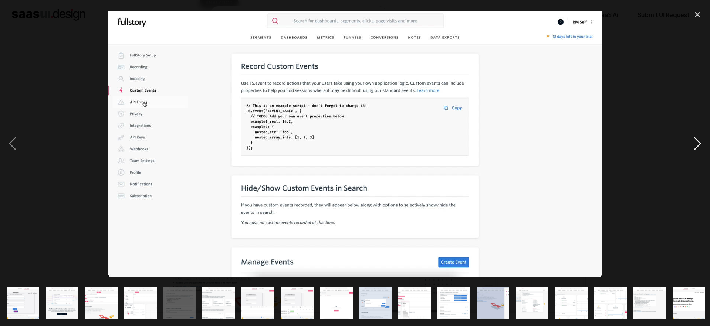
click at [698, 149] on div "next image" at bounding box center [696, 144] width 25 height 274
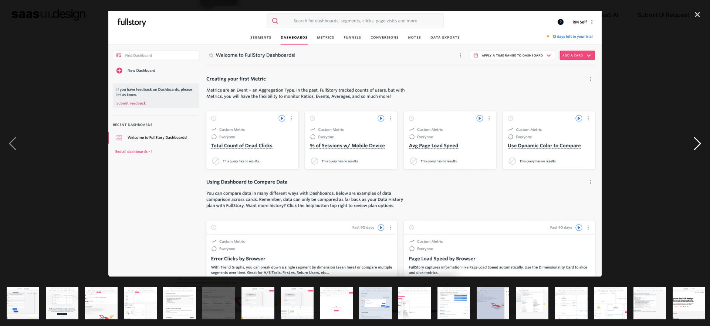
click at [698, 149] on div "next image" at bounding box center [696, 144] width 25 height 274
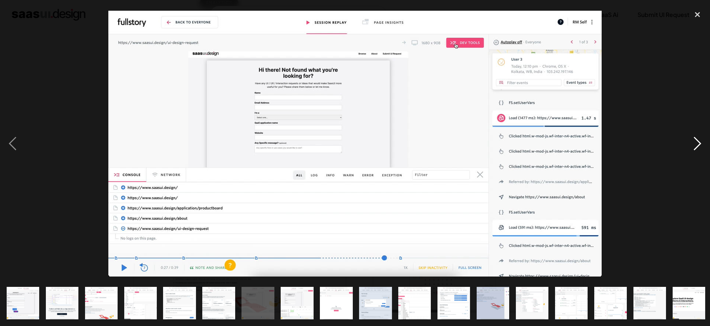
click at [698, 149] on div "next image" at bounding box center [696, 144] width 25 height 274
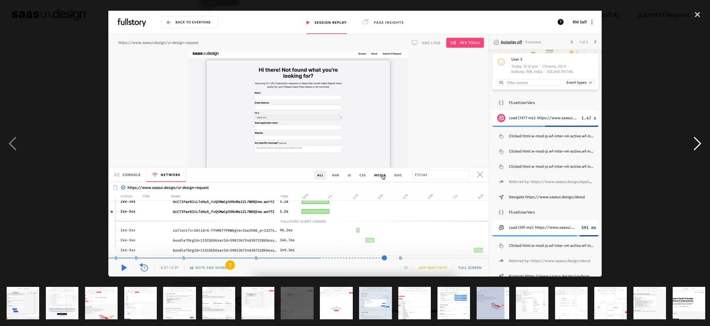
click at [698, 149] on div "next image" at bounding box center [696, 144] width 25 height 274
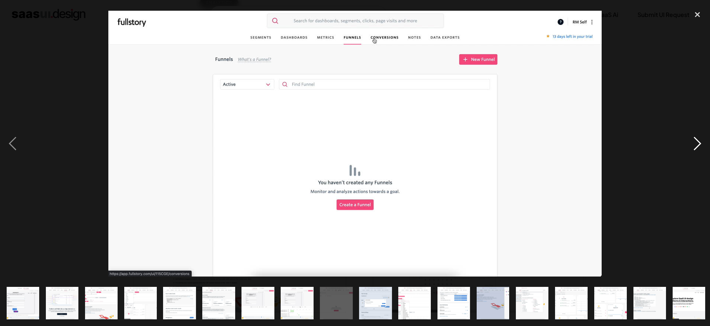
click at [698, 149] on div "next image" at bounding box center [696, 144] width 25 height 274
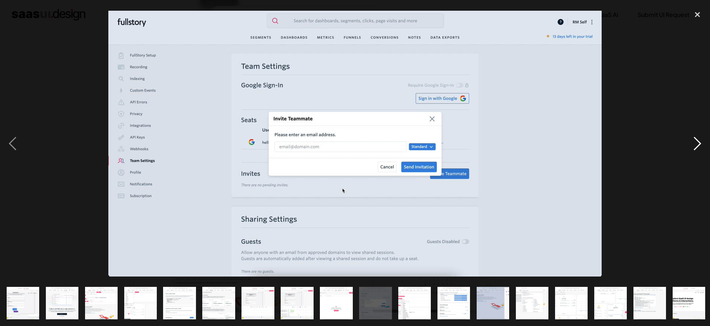
click at [698, 149] on div "next image" at bounding box center [696, 144] width 25 height 274
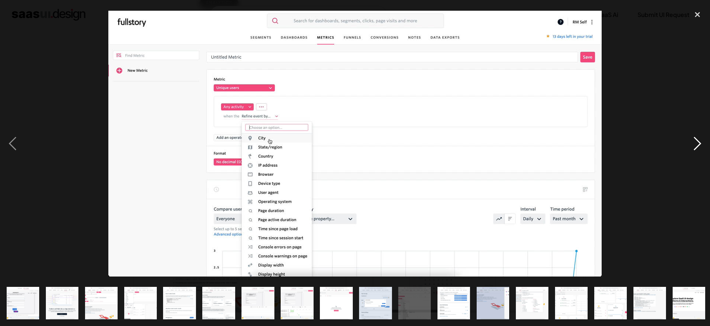
click at [698, 149] on div "next image" at bounding box center [696, 144] width 25 height 274
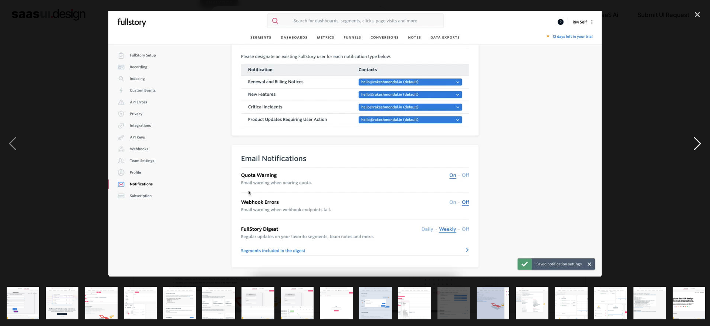
click at [698, 149] on div "next image" at bounding box center [696, 144] width 25 height 274
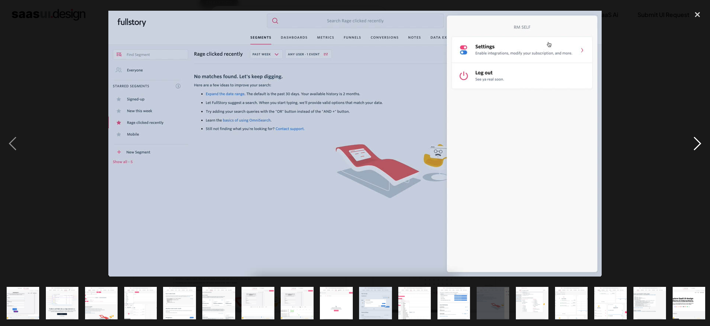
click at [698, 149] on div "next image" at bounding box center [696, 144] width 25 height 274
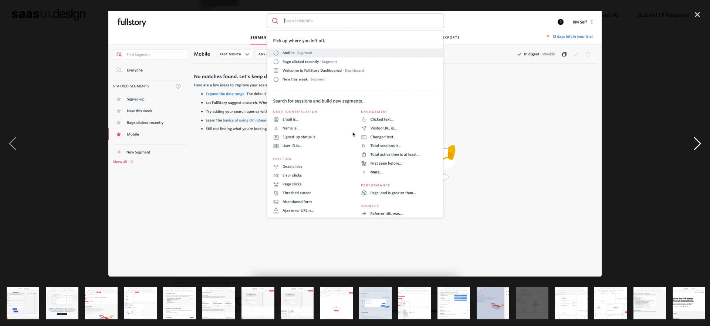
click at [698, 149] on div "next image" at bounding box center [696, 144] width 25 height 274
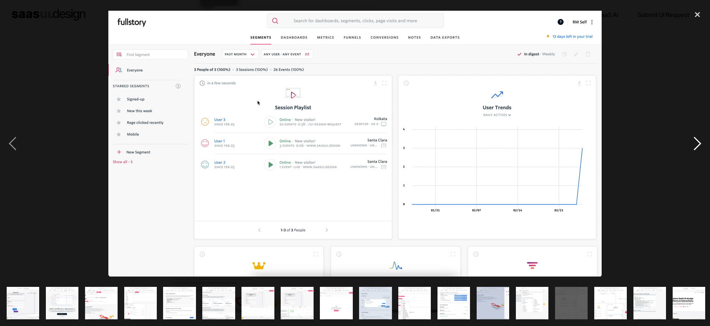
click at [698, 149] on div "next image" at bounding box center [696, 144] width 25 height 274
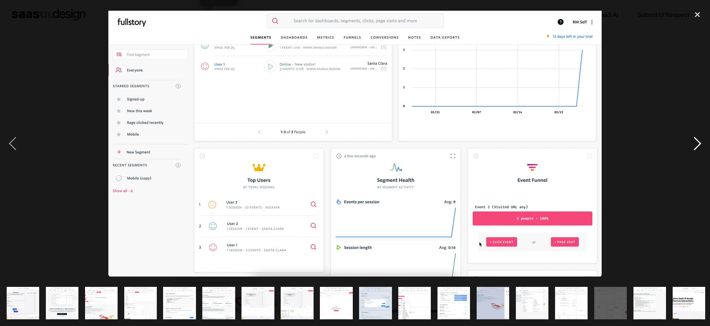
click at [698, 149] on div "next image" at bounding box center [696, 144] width 25 height 274
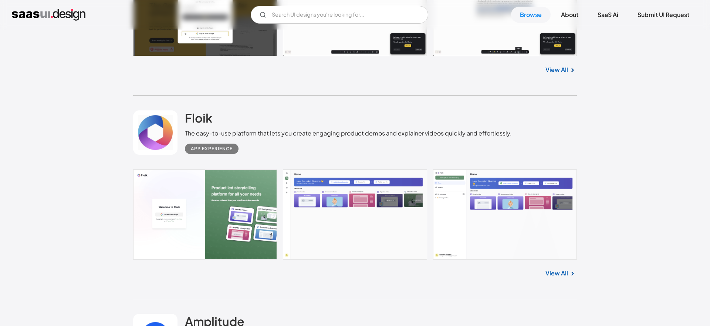
scroll to position [2909, 0]
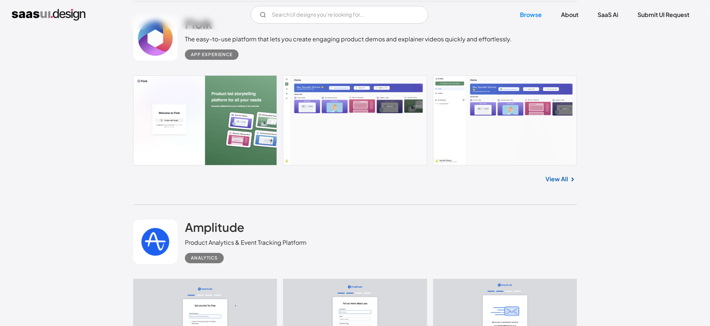
scroll to position [3003, 0]
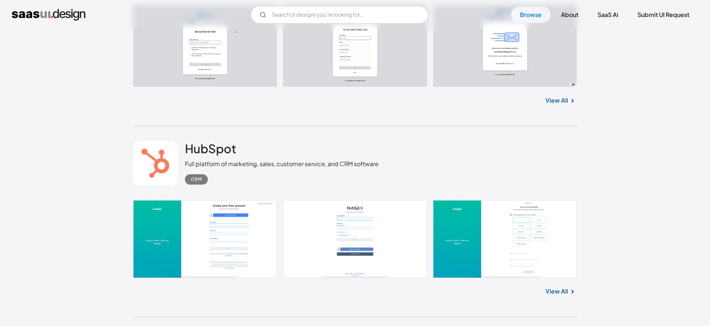
scroll to position [3279, 0]
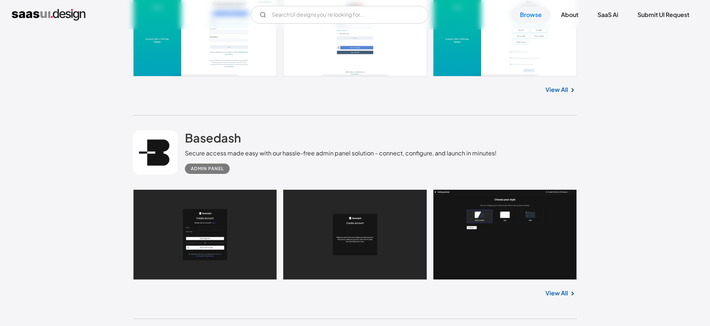
scroll to position [3479, 0]
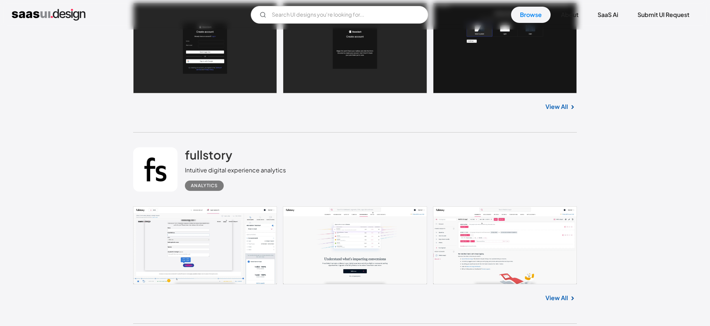
scroll to position [3671, 0]
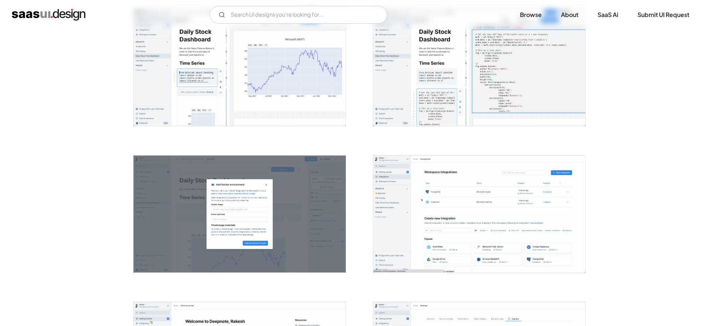
scroll to position [309, 0]
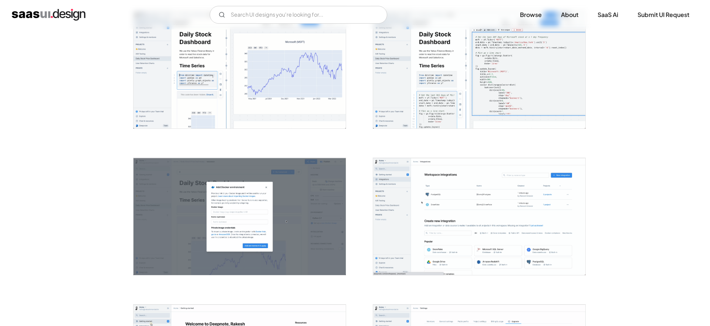
click at [482, 212] on img "open lightbox" at bounding box center [479, 217] width 212 height 118
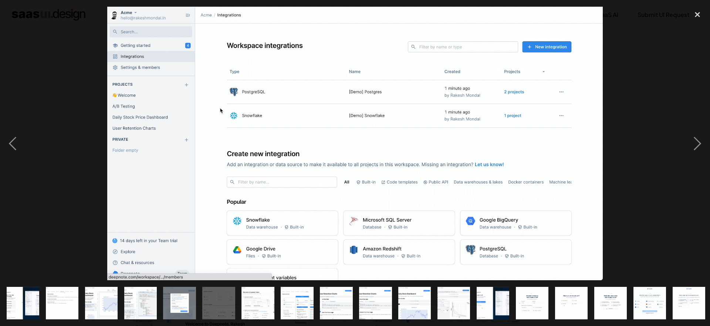
click at [608, 145] on div at bounding box center [355, 144] width 710 height 274
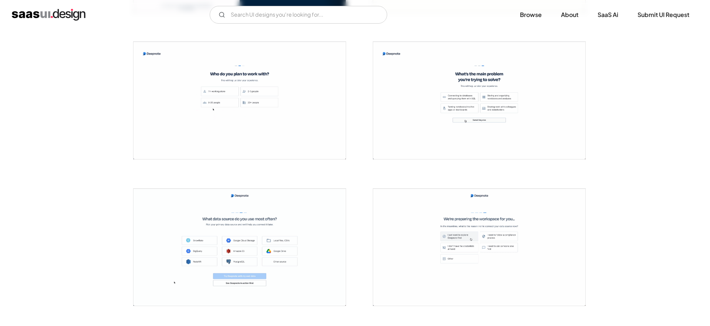
scroll to position [1162, 0]
click at [235, 107] on img "open lightbox" at bounding box center [239, 99] width 212 height 118
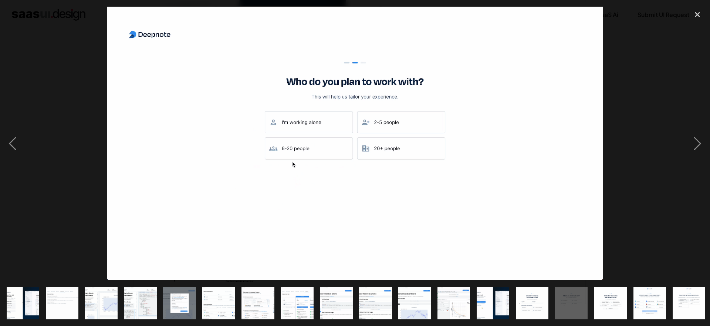
click at [649, 94] on div at bounding box center [355, 144] width 710 height 274
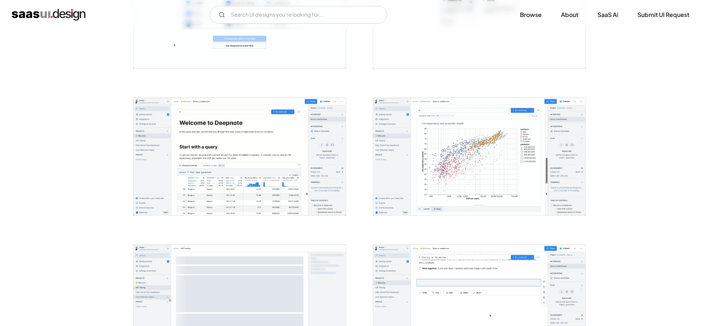
scroll to position [1411, 0]
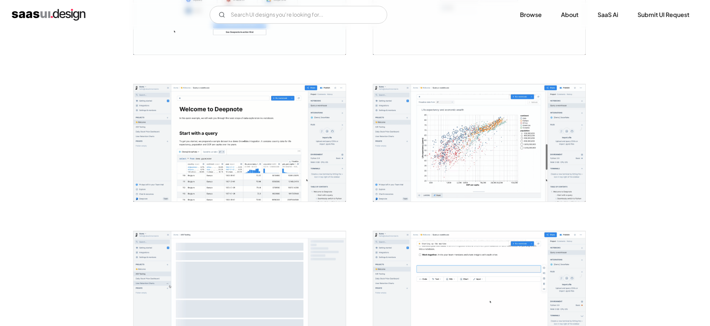
click at [485, 124] on img "open lightbox" at bounding box center [479, 143] width 212 height 118
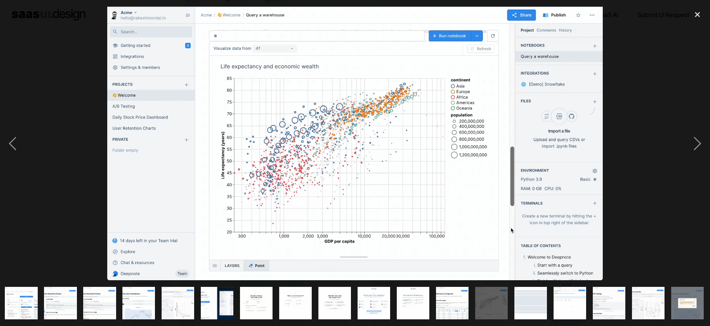
scroll to position [0, 276]
click at [643, 57] on div at bounding box center [355, 144] width 710 height 274
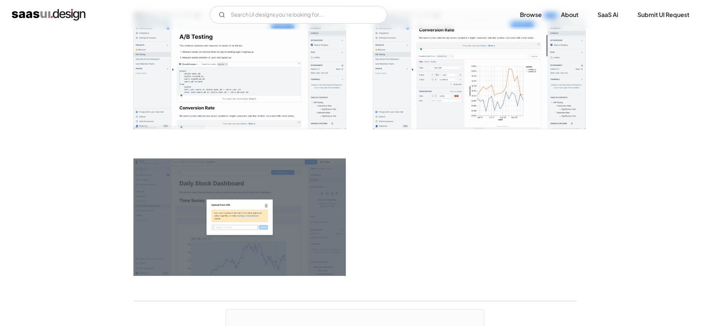
scroll to position [1779, 0]
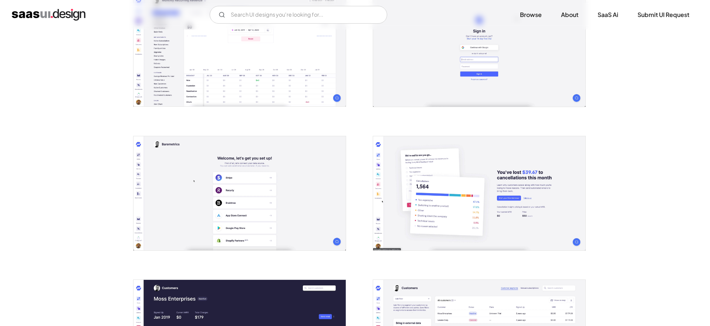
scroll to position [756, 0]
click at [555, 204] on img "open lightbox" at bounding box center [479, 193] width 212 height 114
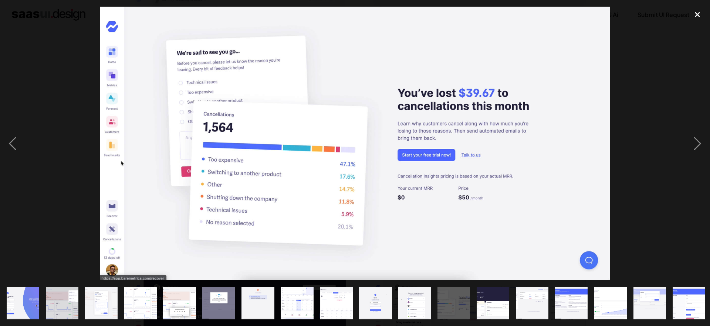
click at [701, 15] on div "close lightbox" at bounding box center [696, 15] width 25 height 16
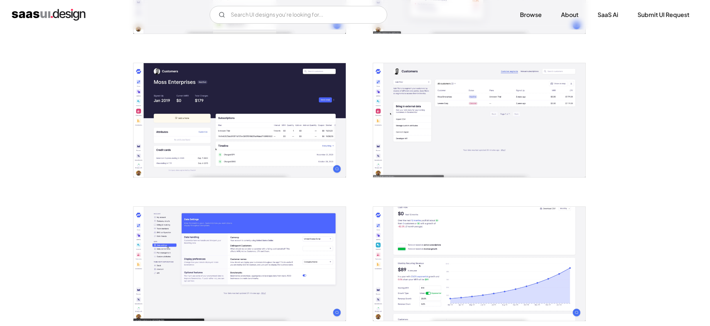
scroll to position [974, 0]
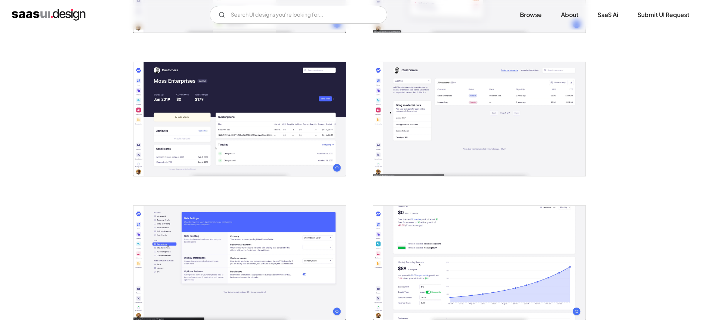
click at [214, 118] on img "open lightbox" at bounding box center [239, 119] width 212 height 114
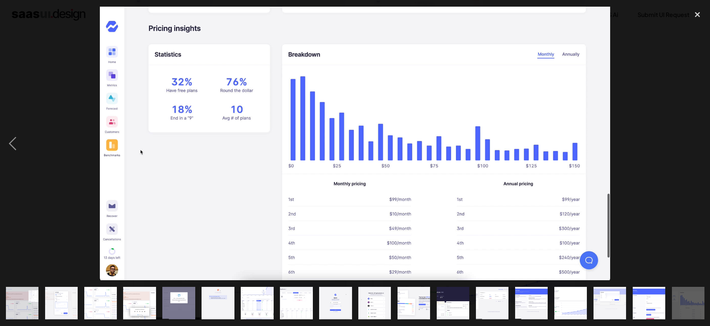
scroll to position [0, 41]
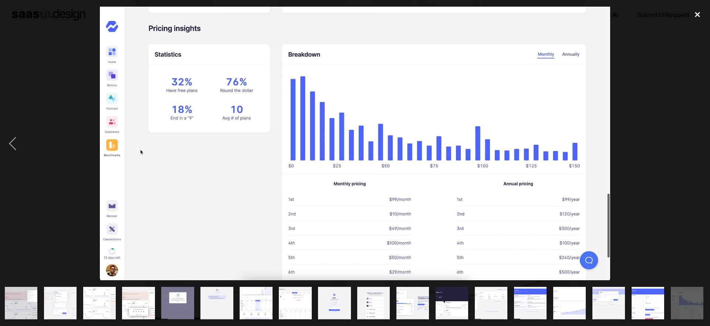
click at [696, 15] on div "close lightbox" at bounding box center [696, 15] width 25 height 16
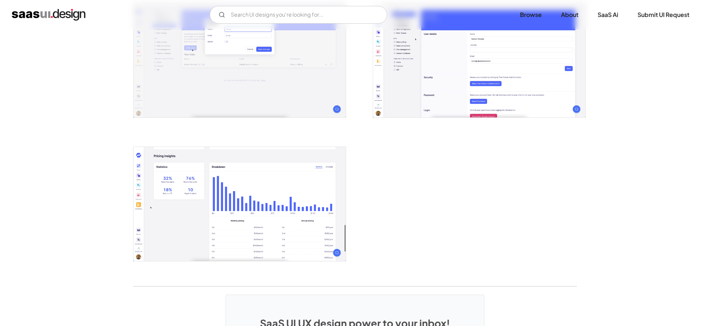
scroll to position [1345, 0]
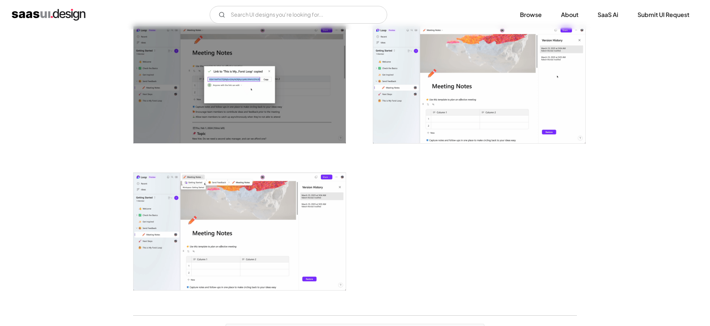
scroll to position [1766, 0]
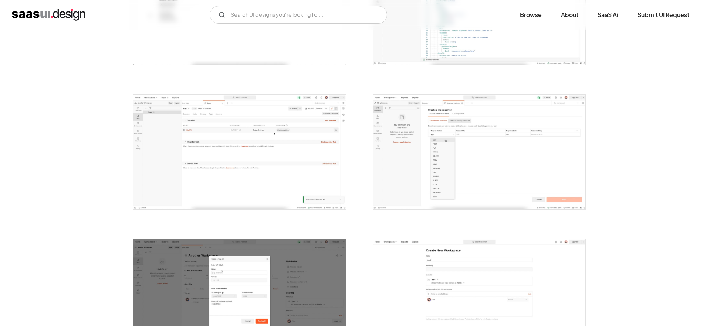
scroll to position [511, 0]
click at [310, 170] on img "open lightbox" at bounding box center [239, 152] width 212 height 115
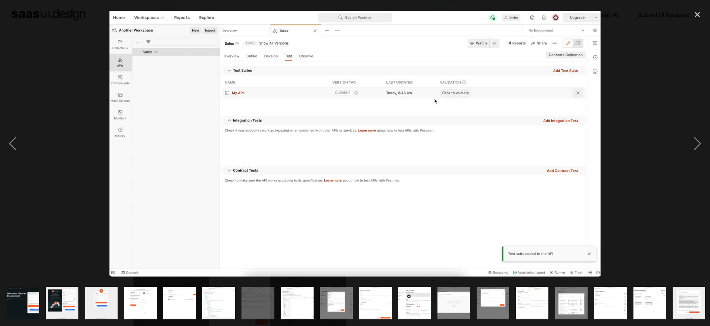
click at [310, 170] on img at bounding box center [354, 144] width 491 height 266
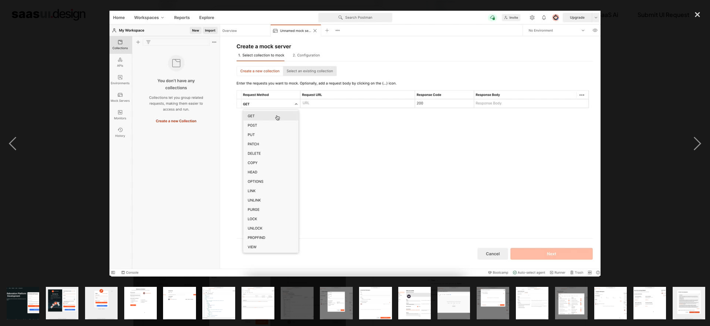
click at [310, 170] on img at bounding box center [354, 144] width 491 height 266
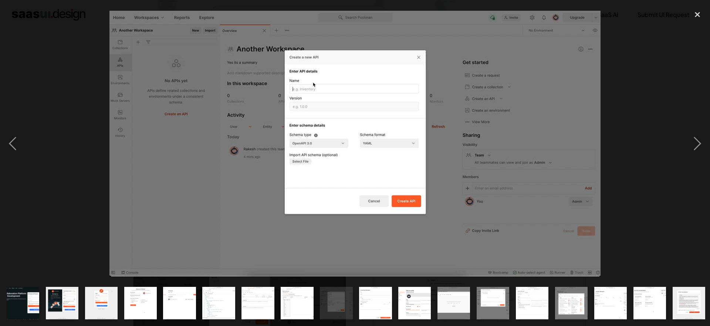
click at [310, 170] on img at bounding box center [354, 144] width 491 height 266
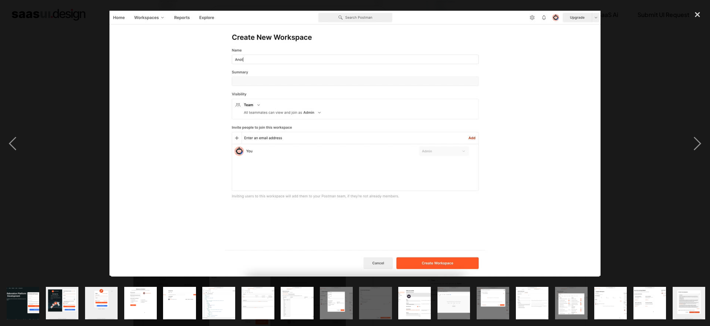
click at [310, 170] on img at bounding box center [354, 144] width 491 height 266
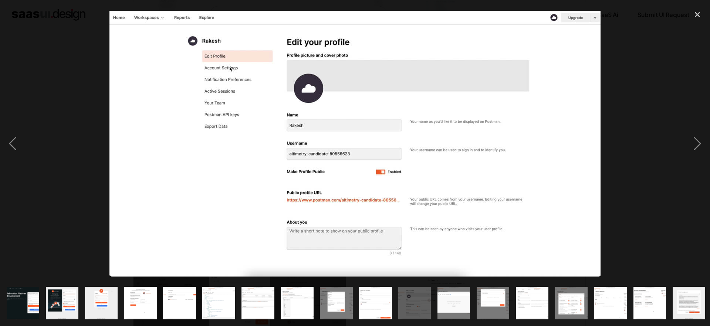
click at [310, 170] on img at bounding box center [354, 144] width 491 height 266
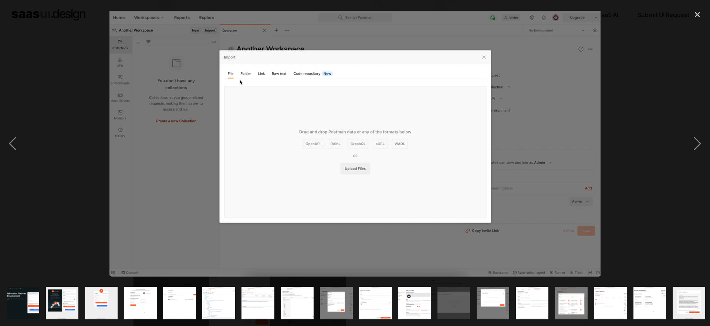
click at [310, 170] on img at bounding box center [354, 144] width 491 height 266
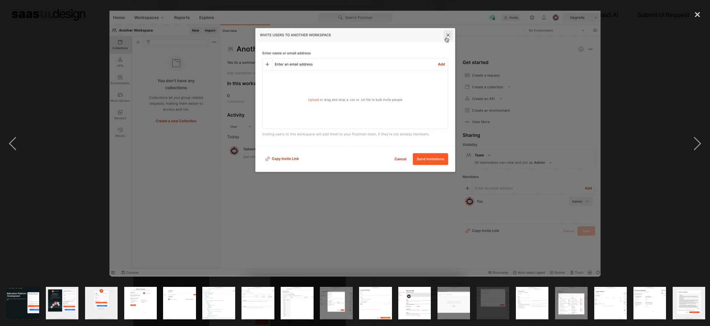
click at [310, 170] on img at bounding box center [354, 144] width 491 height 266
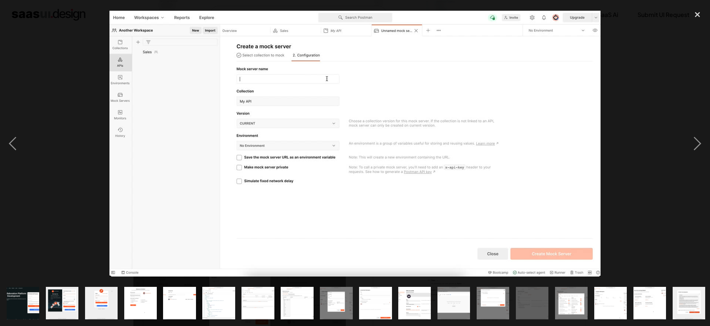
click at [310, 170] on img at bounding box center [354, 144] width 491 height 266
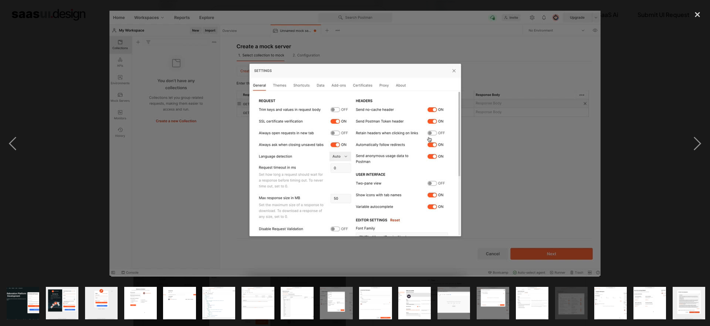
click at [310, 170] on img at bounding box center [354, 144] width 491 height 266
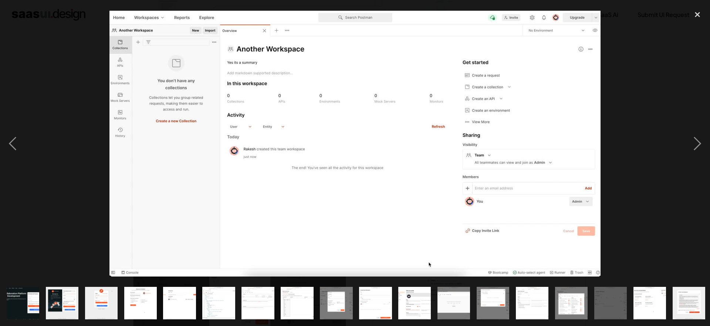
click at [315, 168] on img at bounding box center [354, 144] width 491 height 266
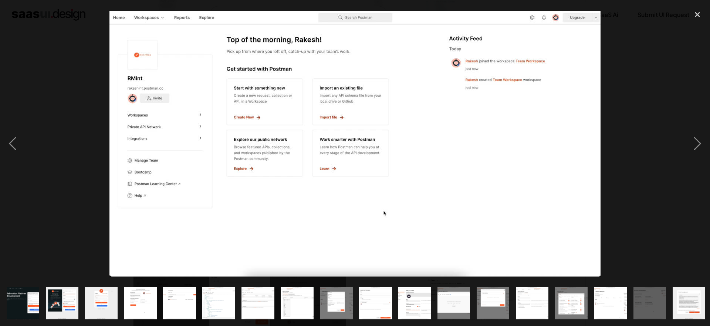
click at [315, 168] on img at bounding box center [354, 144] width 491 height 266
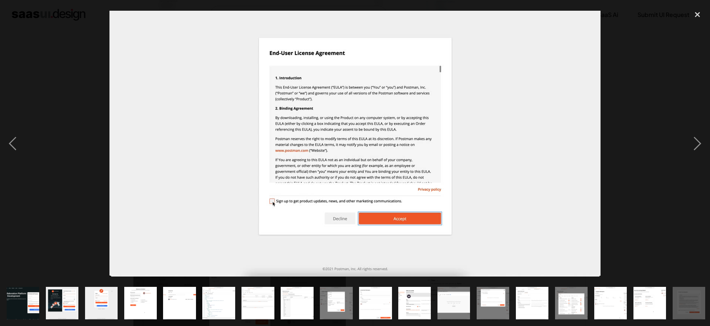
click at [315, 168] on img at bounding box center [354, 144] width 491 height 266
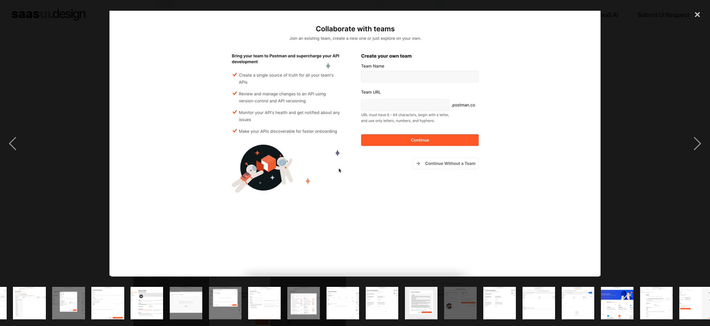
scroll to position [0, 276]
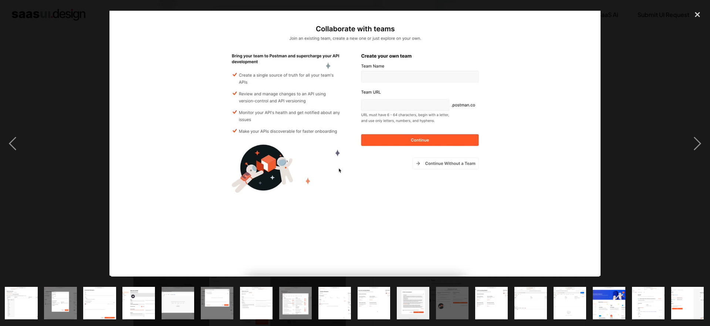
click at [315, 168] on img at bounding box center [354, 144] width 491 height 266
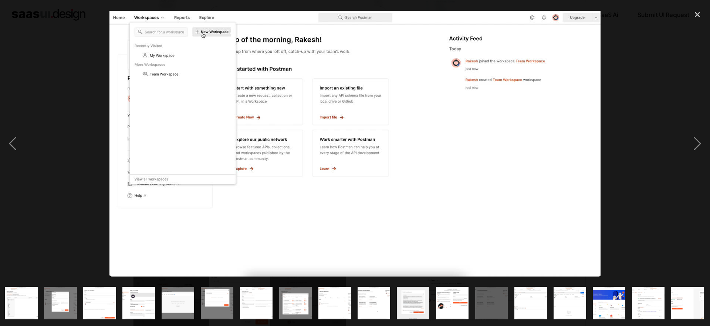
click at [315, 167] on img at bounding box center [354, 144] width 491 height 266
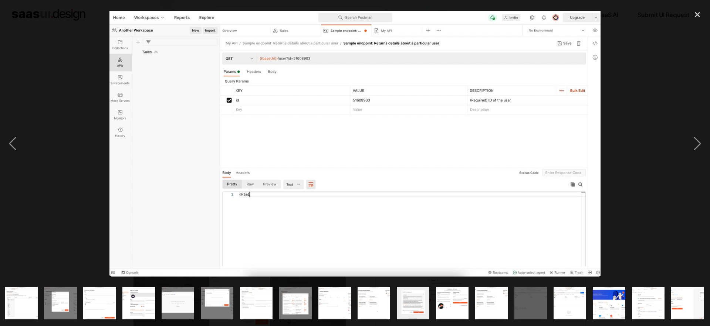
click at [315, 167] on img at bounding box center [354, 144] width 491 height 266
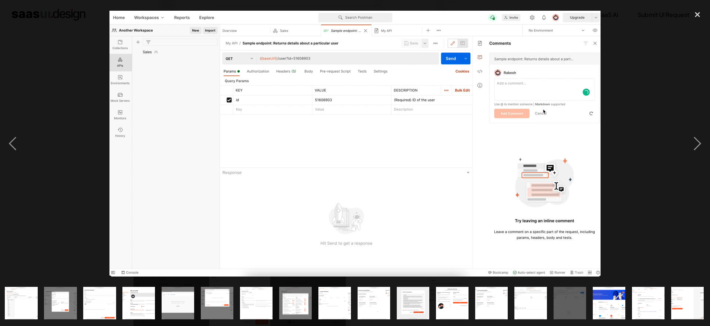
click at [315, 167] on img at bounding box center [354, 144] width 491 height 266
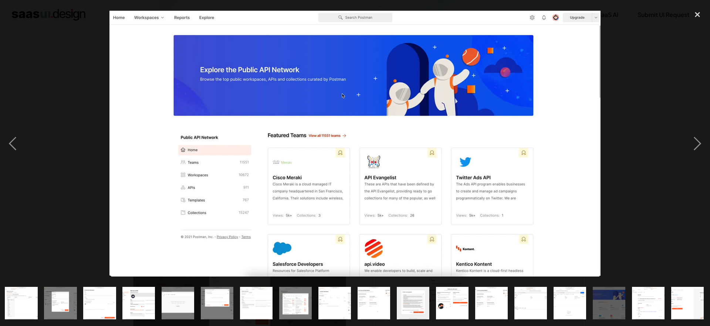
click at [315, 167] on img at bounding box center [354, 144] width 491 height 266
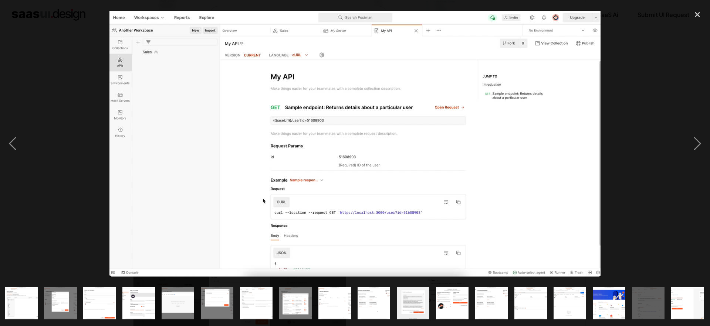
click at [315, 167] on img at bounding box center [354, 144] width 491 height 266
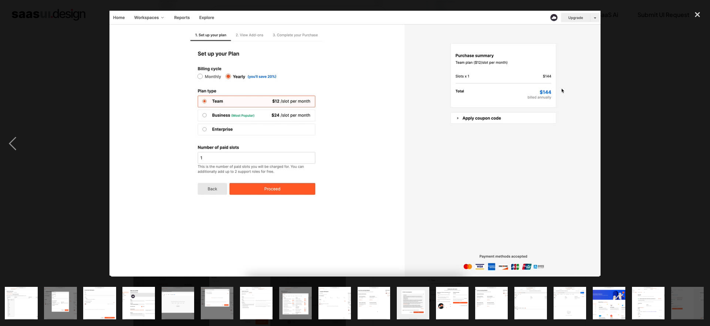
click at [315, 167] on img at bounding box center [354, 144] width 491 height 266
click at [698, 13] on div "close lightbox" at bounding box center [696, 15] width 25 height 16
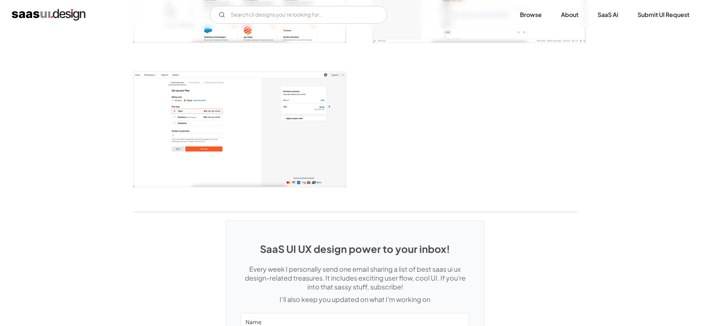
scroll to position [1965, 0]
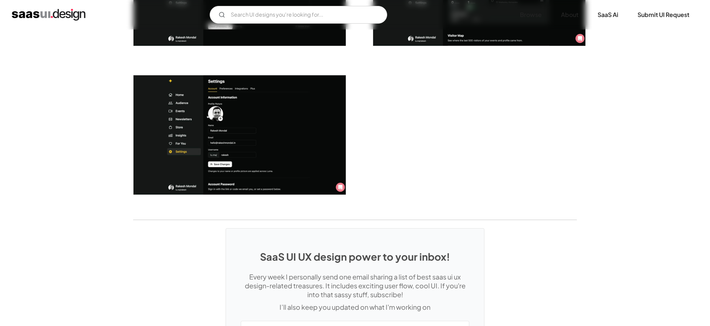
scroll to position [1876, 0]
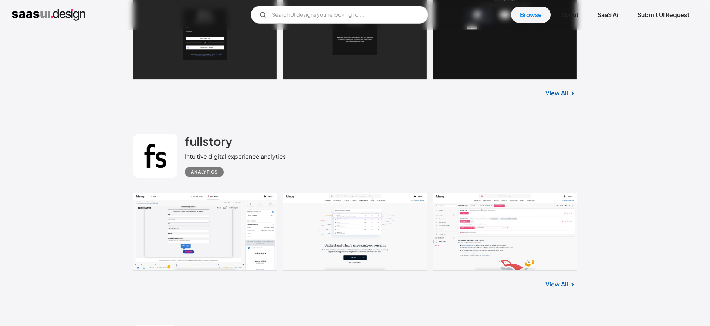
scroll to position [3679, 0]
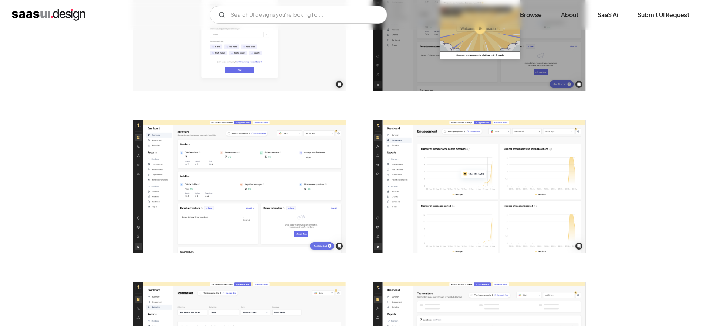
scroll to position [587, 0]
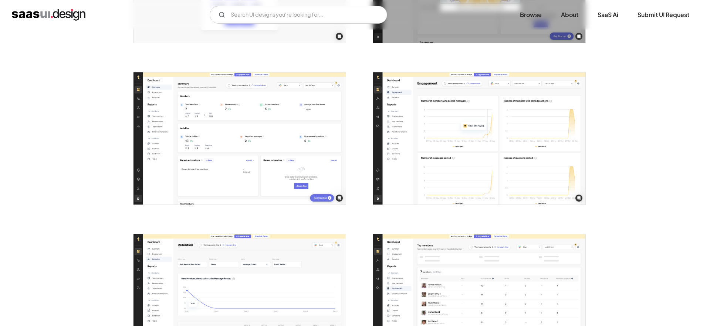
click at [285, 142] on img "open lightbox" at bounding box center [239, 138] width 212 height 133
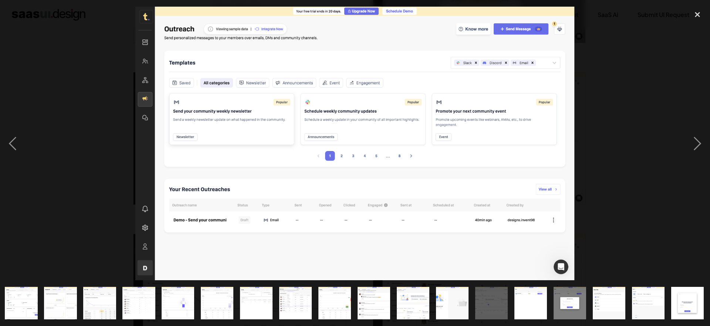
scroll to position [0, 237]
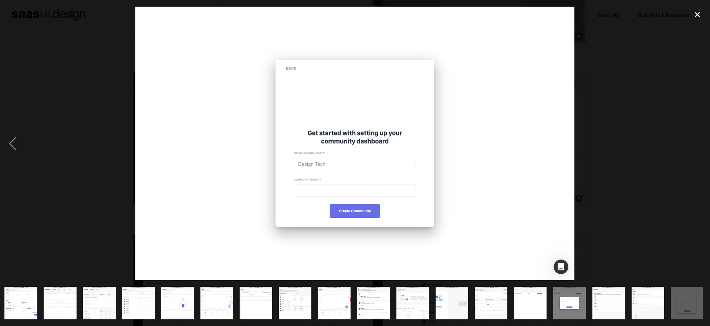
click at [698, 14] on div "close lightbox" at bounding box center [696, 15] width 25 height 16
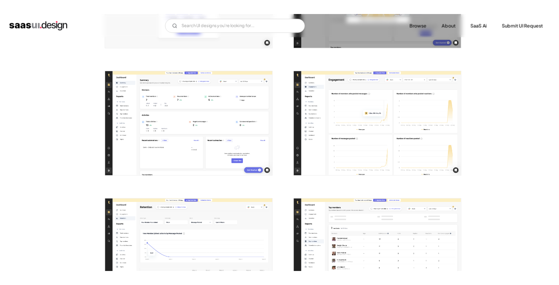
scroll to position [0, 0]
